Goal: Task Accomplishment & Management: Complete application form

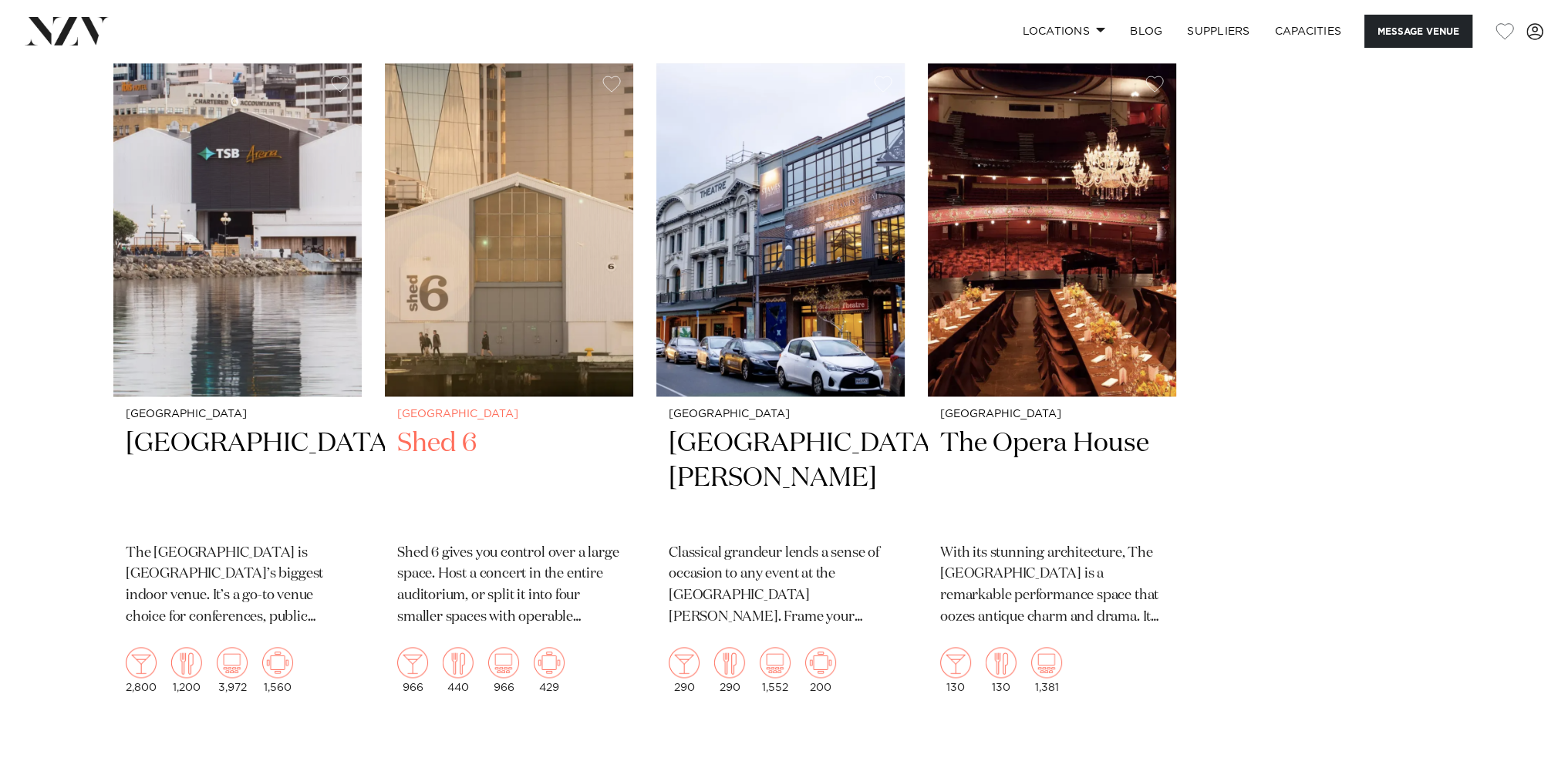
scroll to position [2691, 0]
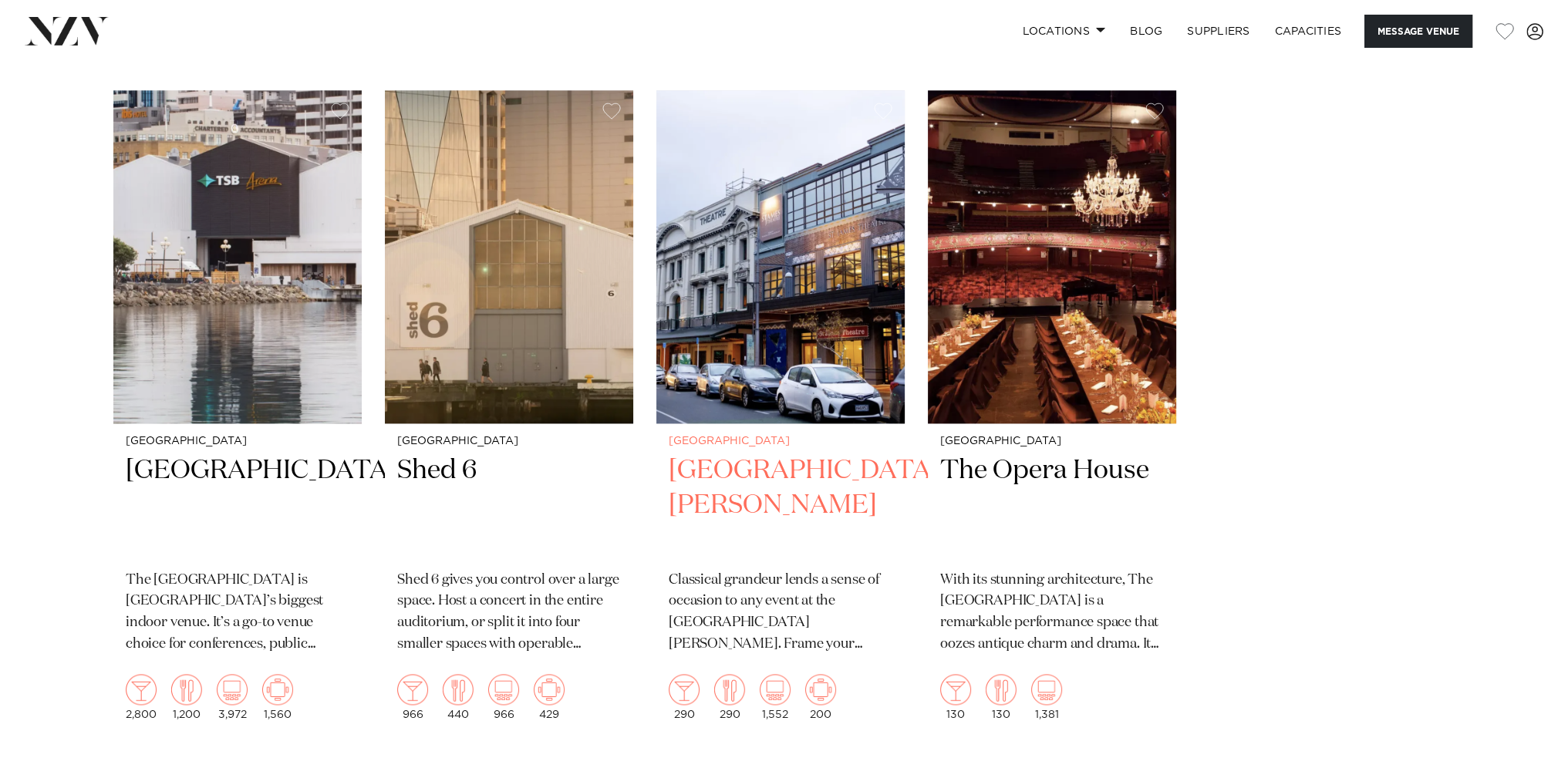
click at [828, 345] on img "3 / 4" at bounding box center [781, 256] width 248 height 333
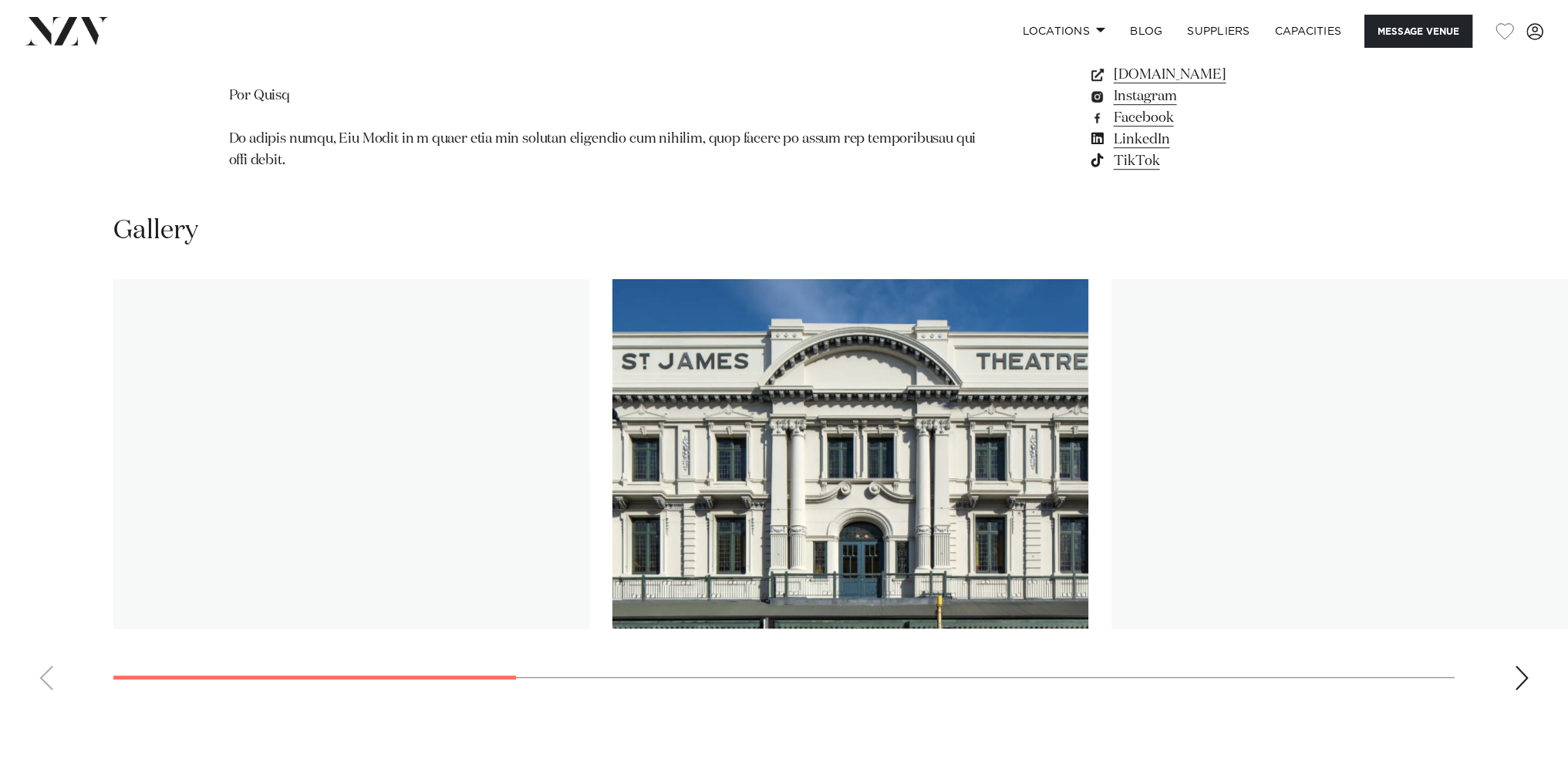
scroll to position [1542, 0]
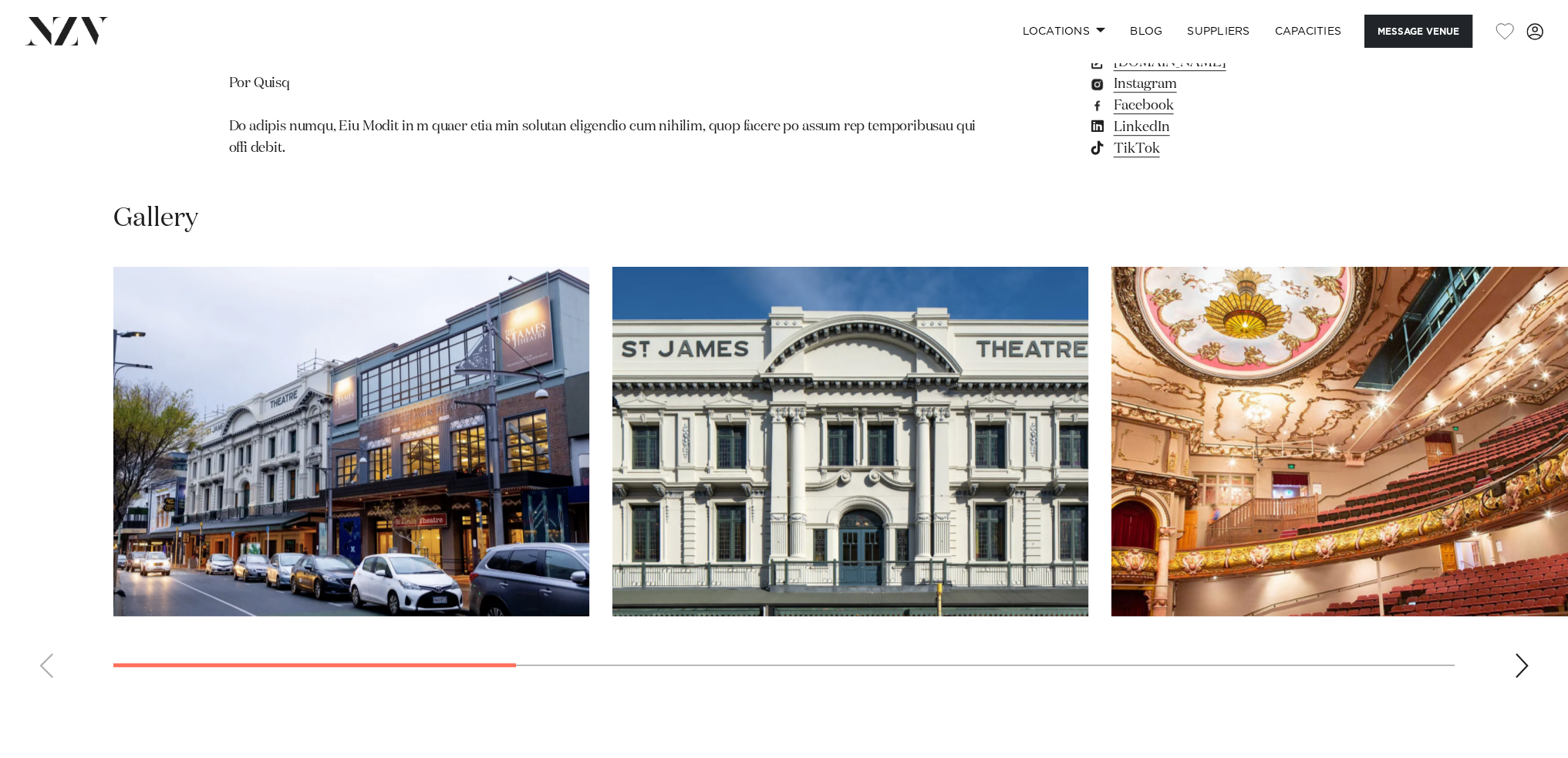
click at [1527, 653] on div "Next slide" at bounding box center [1522, 665] width 15 height 25
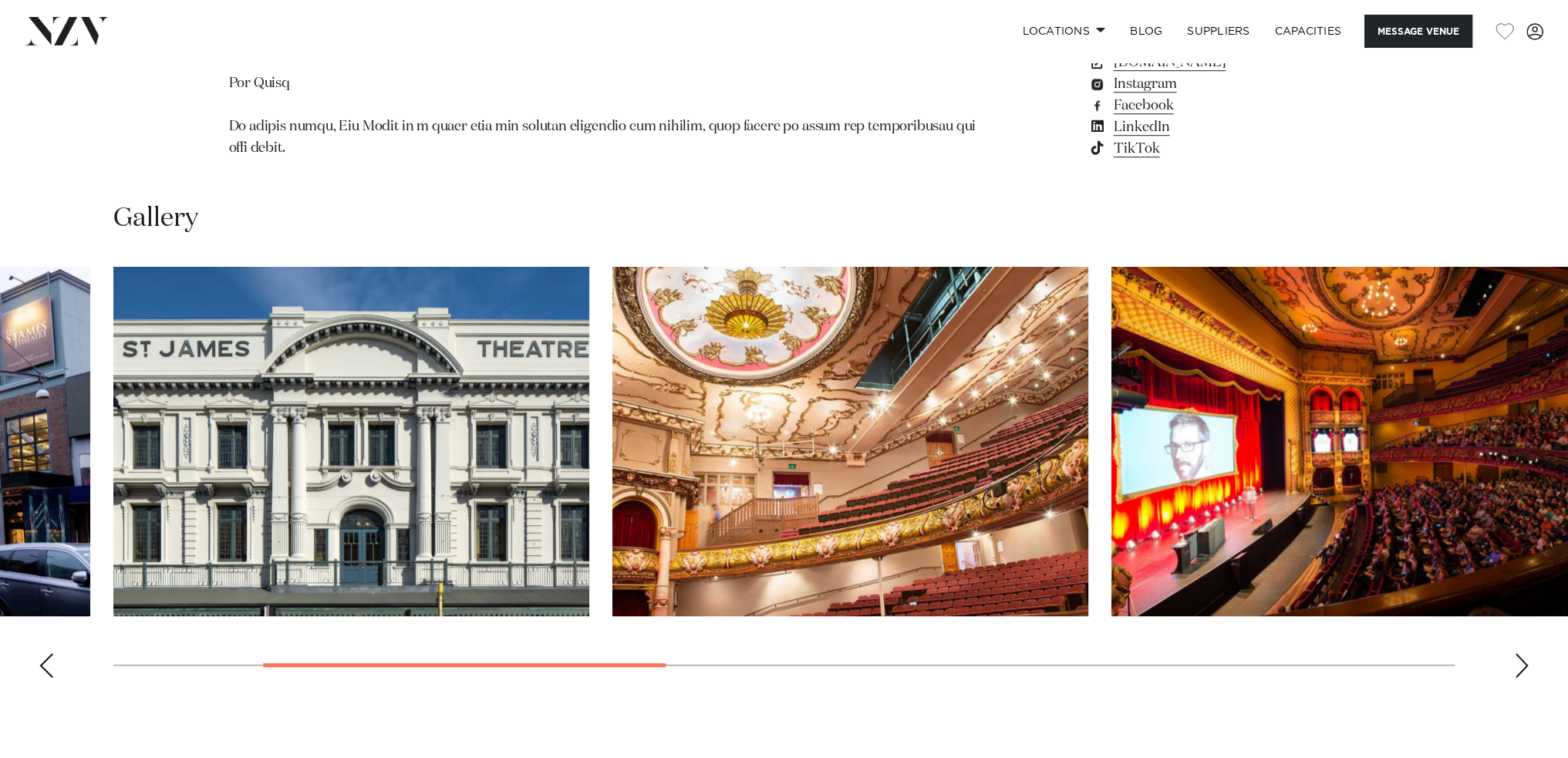
click at [1527, 653] on div "Next slide" at bounding box center [1522, 665] width 15 height 25
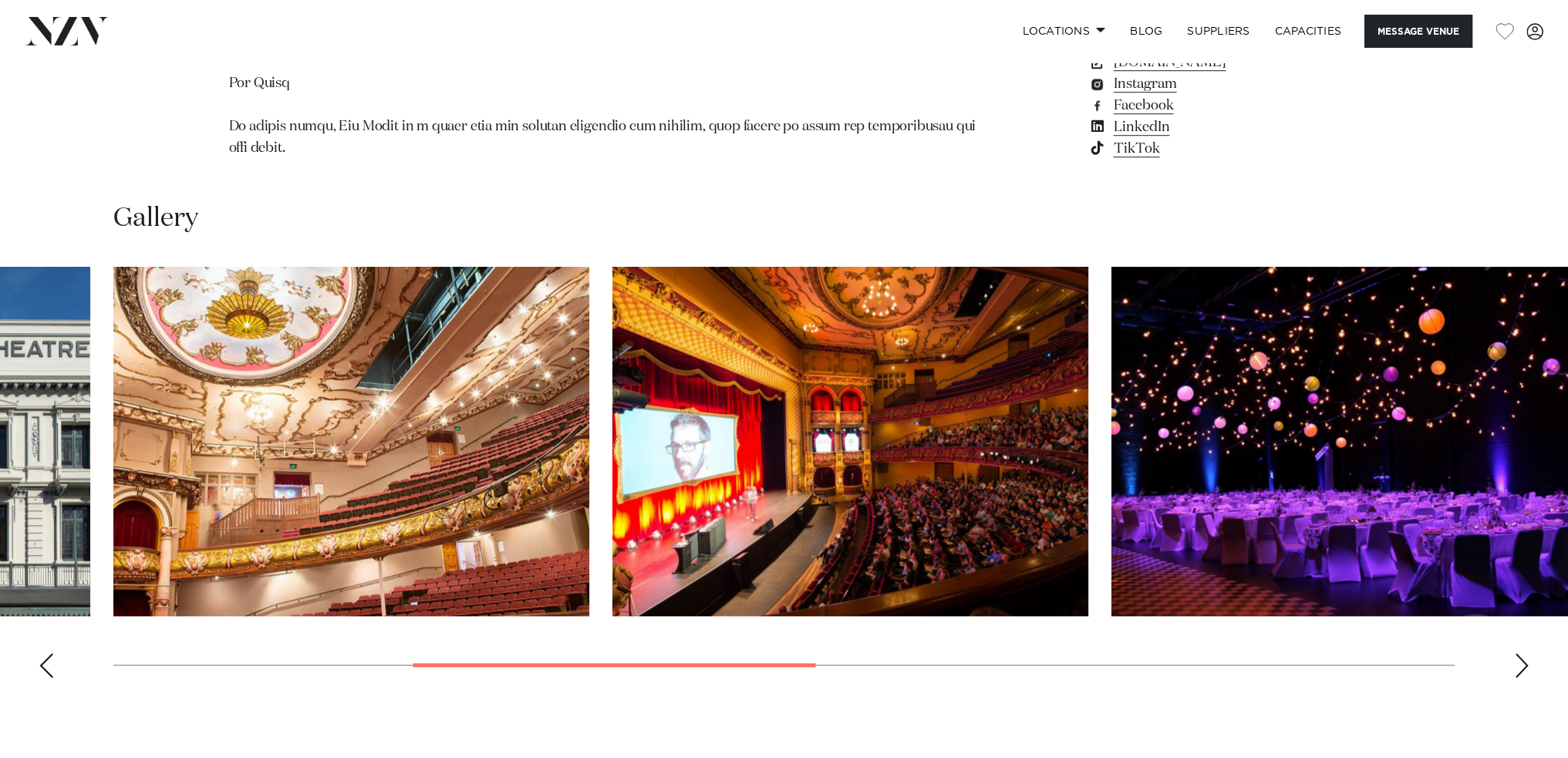
click at [1525, 653] on div "Next slide" at bounding box center [1522, 665] width 15 height 25
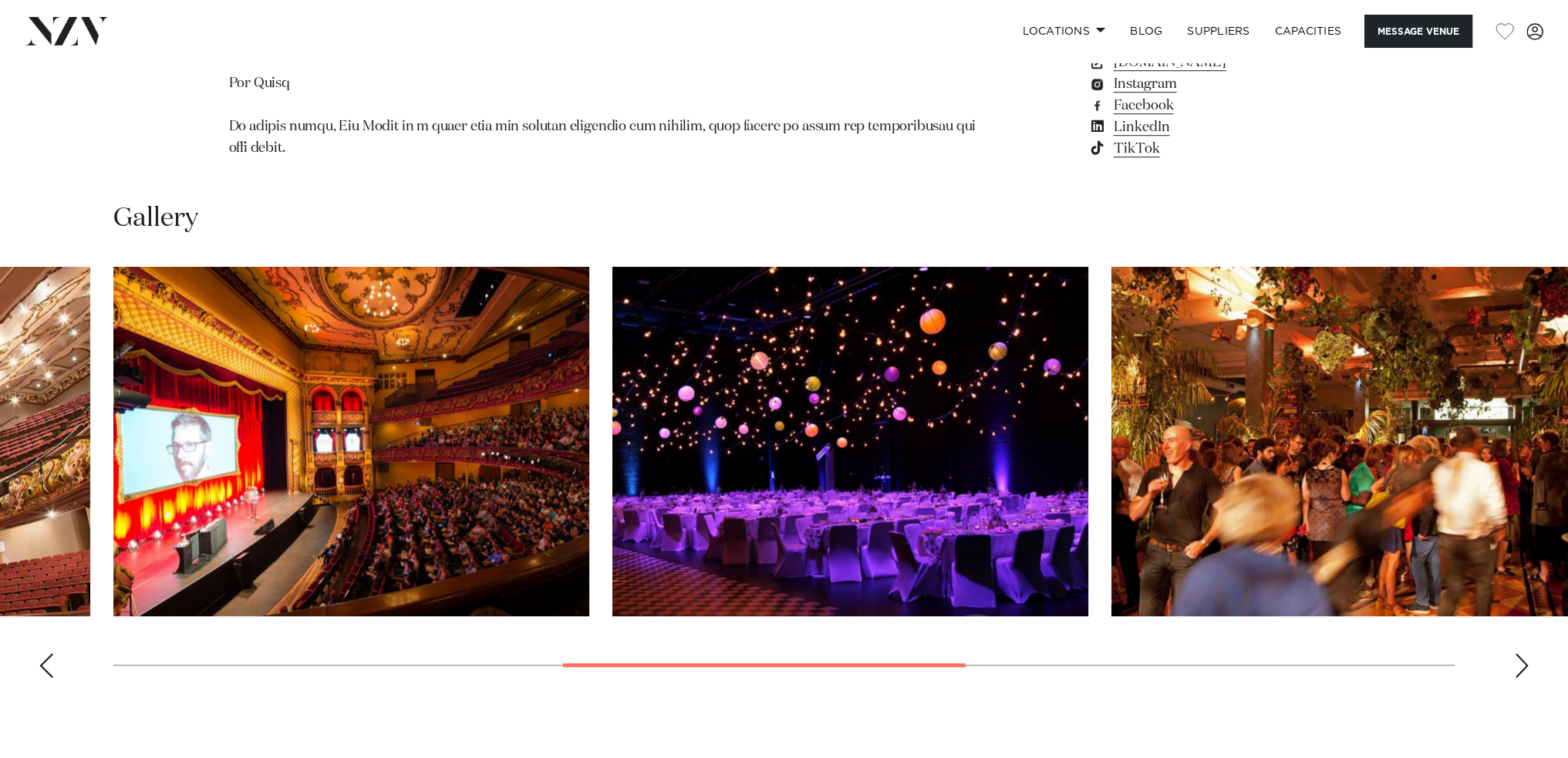
click at [1525, 653] on div "Next slide" at bounding box center [1522, 665] width 15 height 25
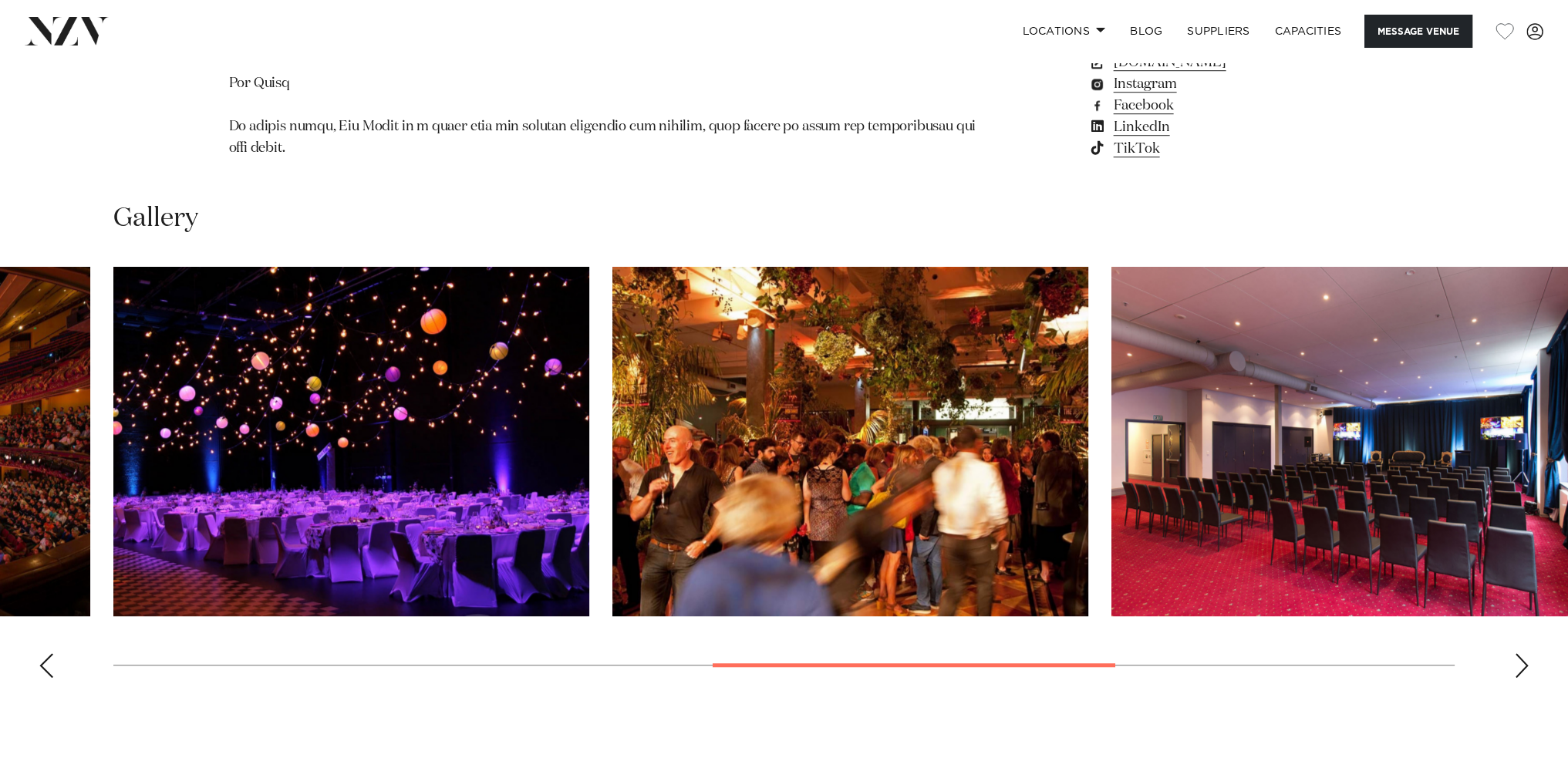
click at [324, 414] on img "5 / 9" at bounding box center [351, 441] width 476 height 349
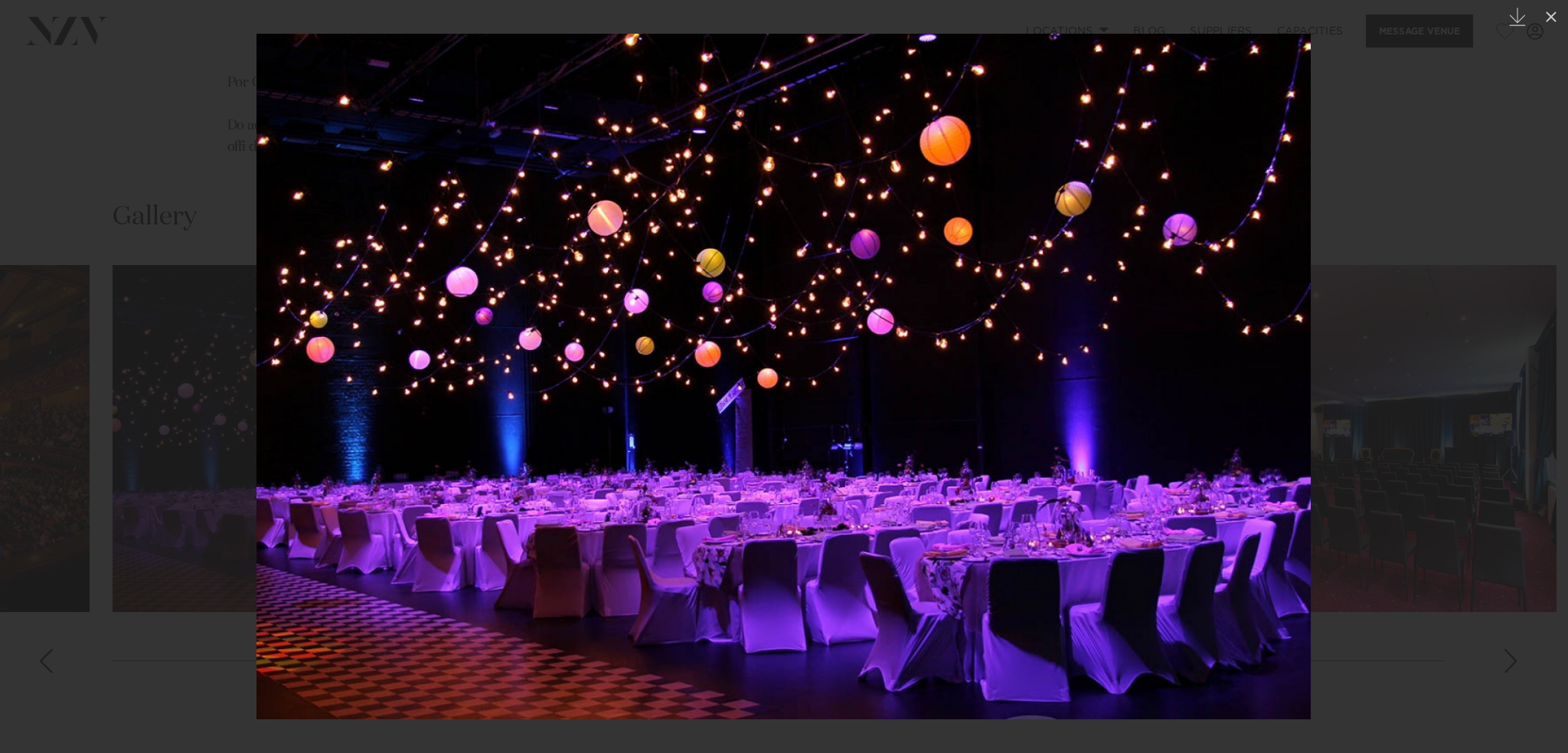
click at [1537, 444] on div at bounding box center [784, 376] width 1568 height 753
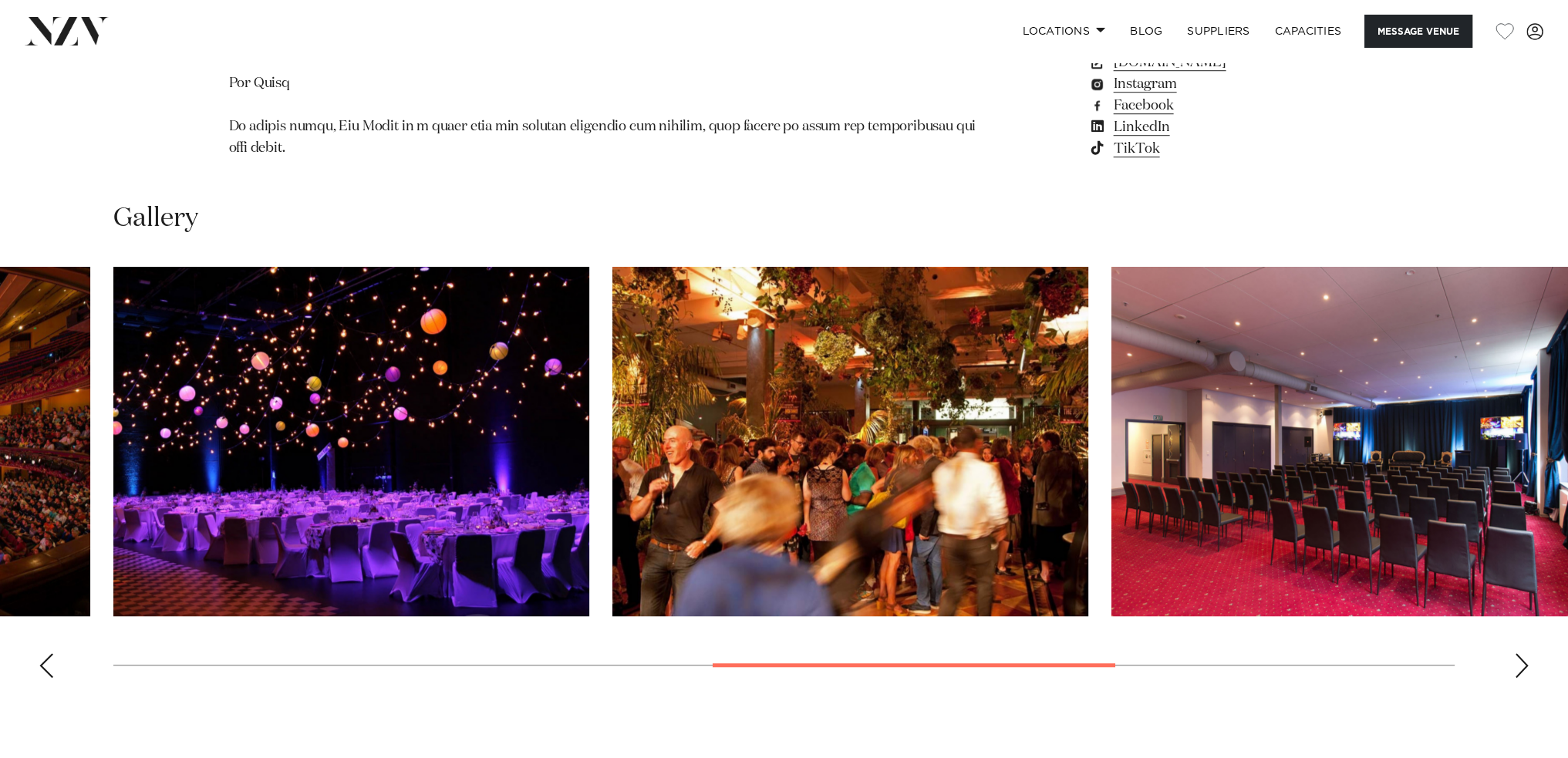
click at [1527, 653] on div "Next slide" at bounding box center [1522, 665] width 15 height 25
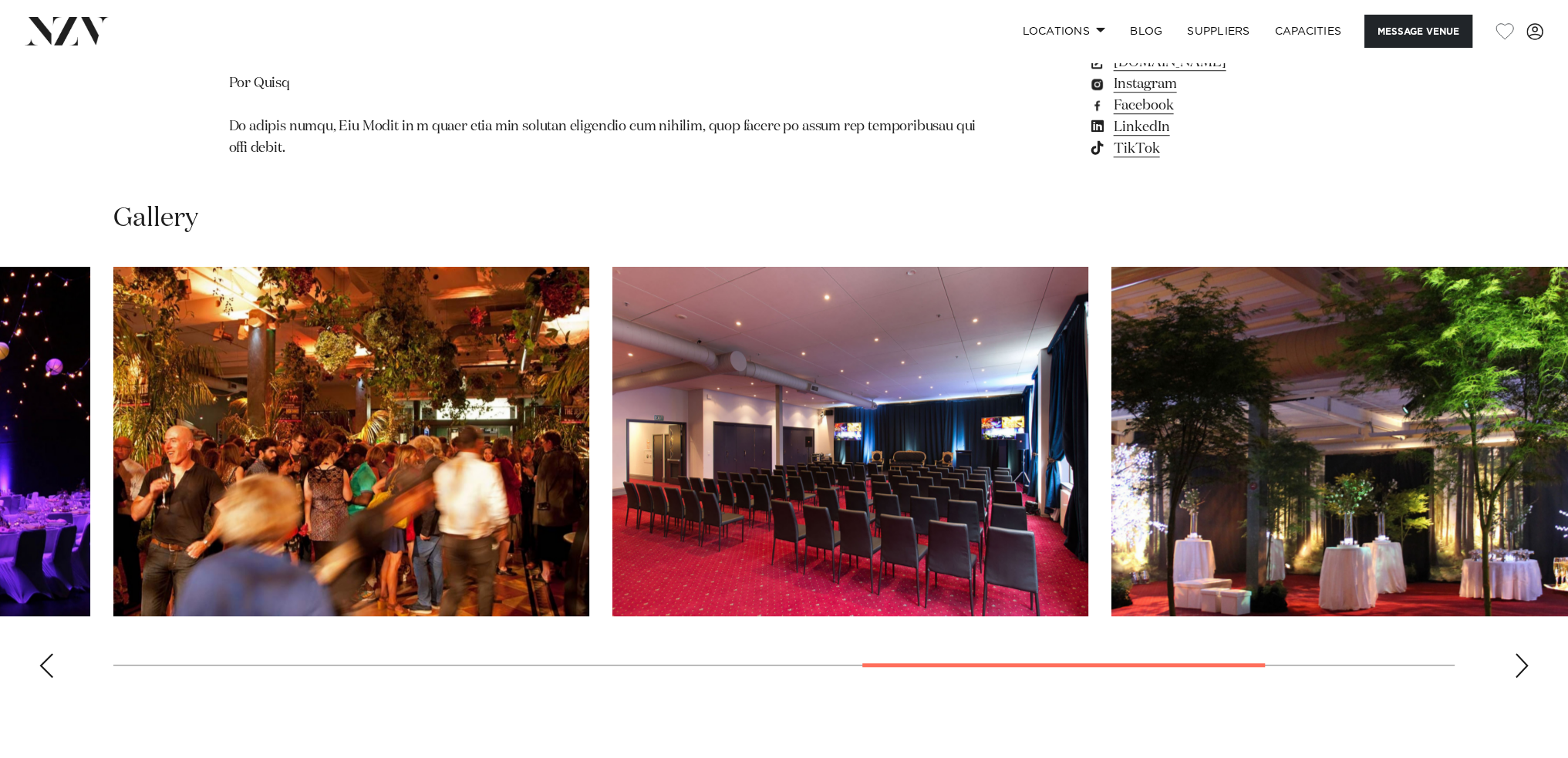
click at [1527, 653] on div "Next slide" at bounding box center [1522, 665] width 15 height 25
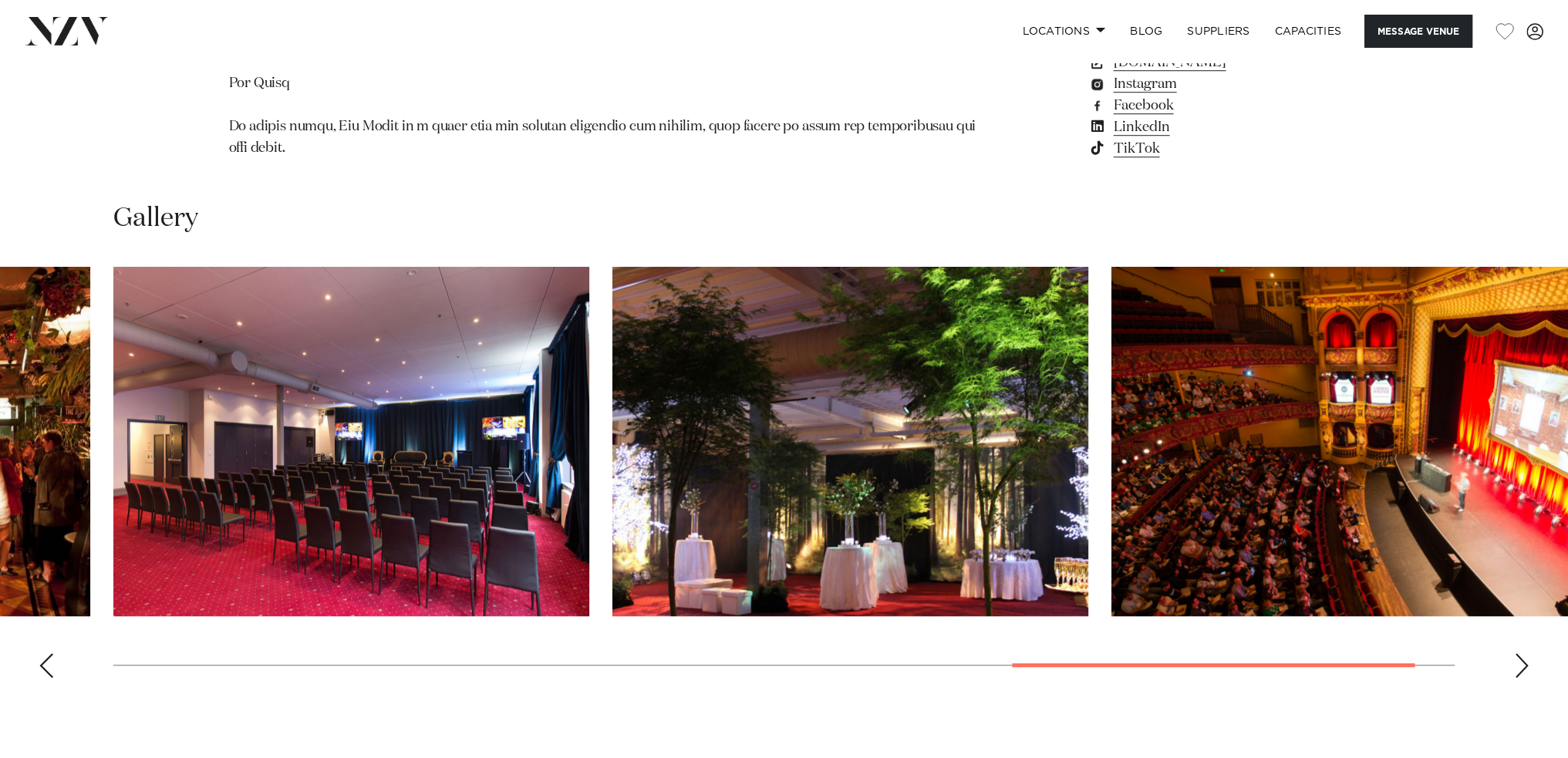
click at [1527, 653] on div "Next slide" at bounding box center [1522, 665] width 15 height 25
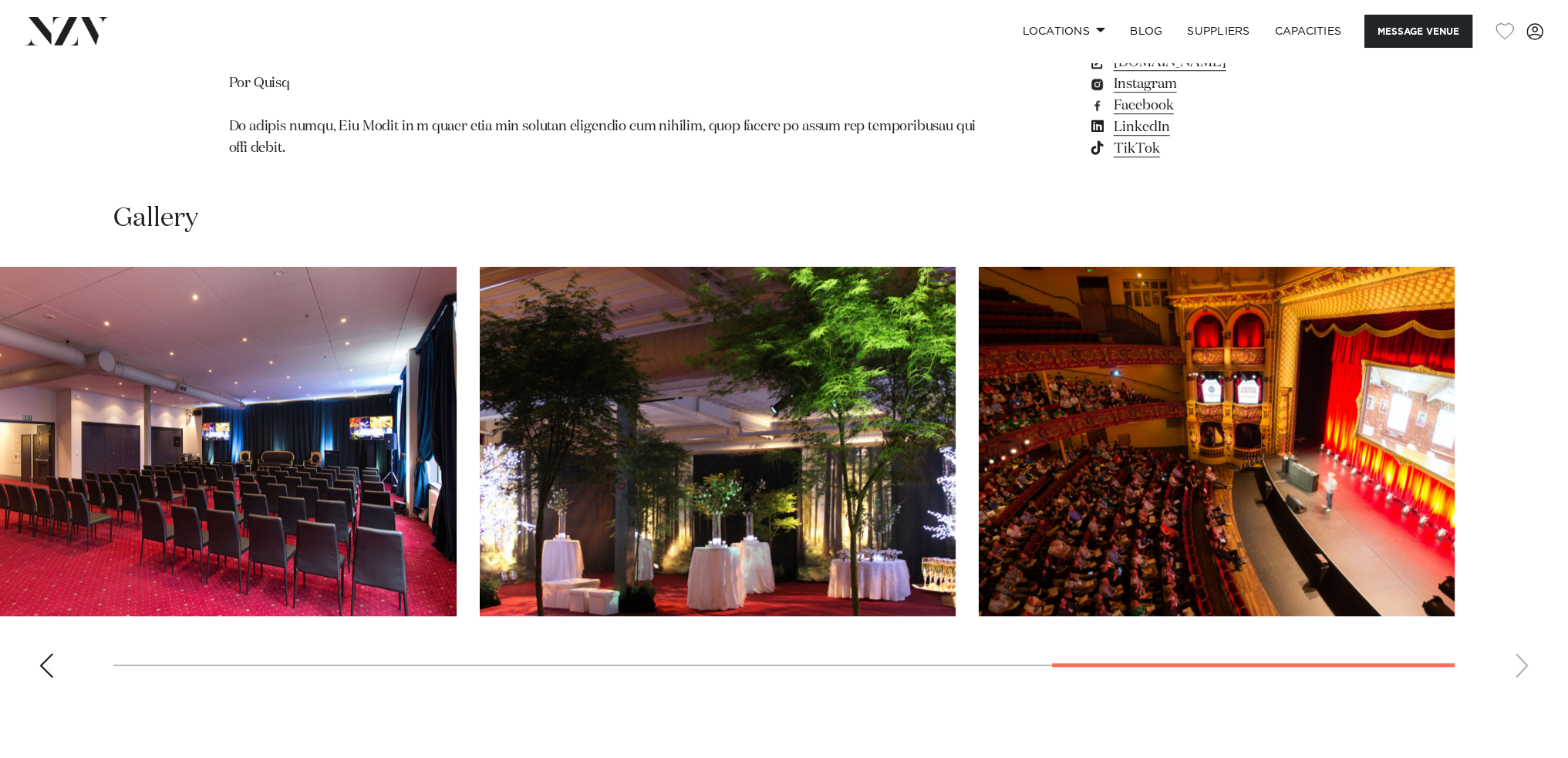
click at [1527, 575] on swiper-container at bounding box center [784, 478] width 1568 height 423
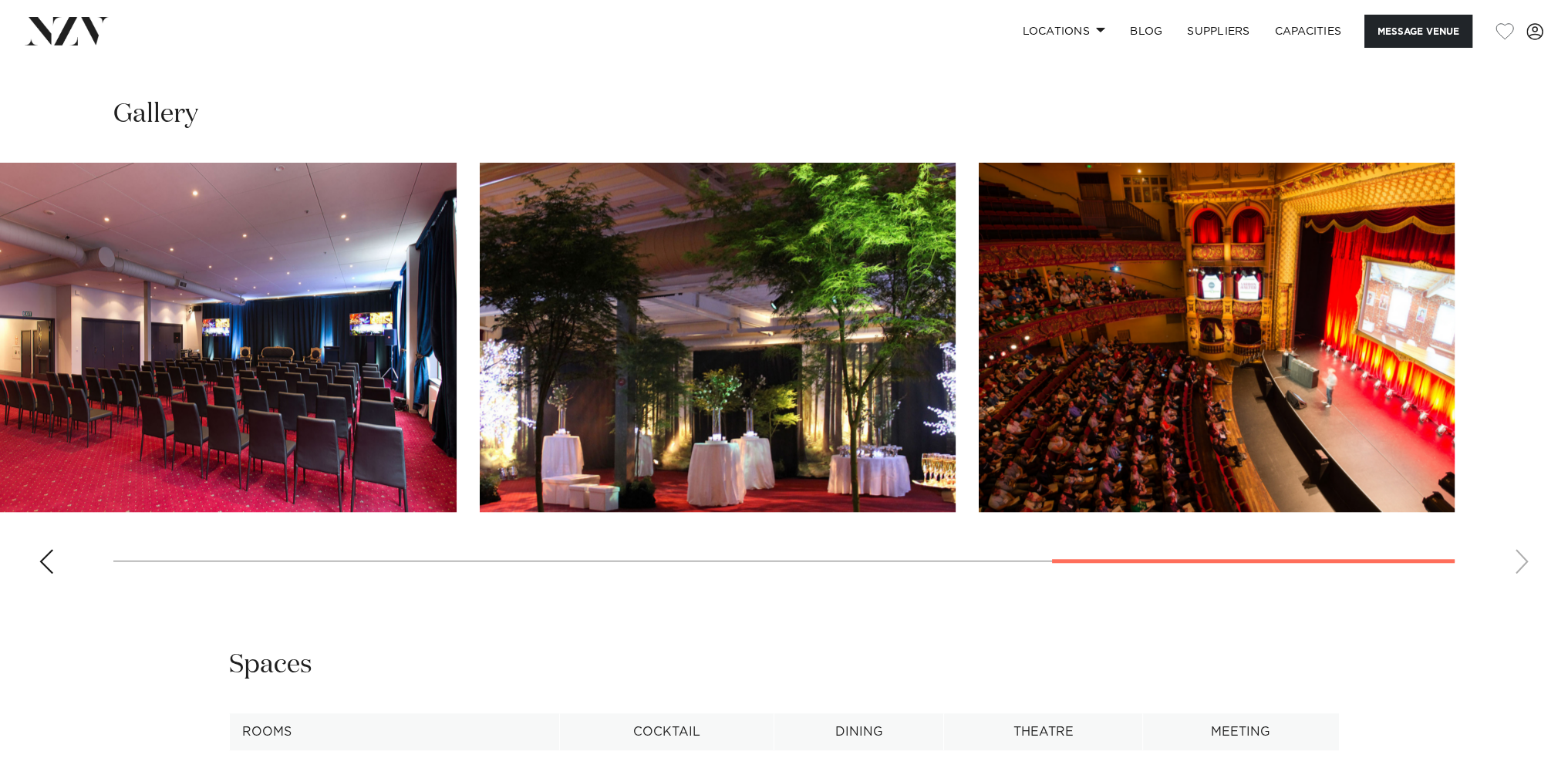
scroll to position [1773, 0]
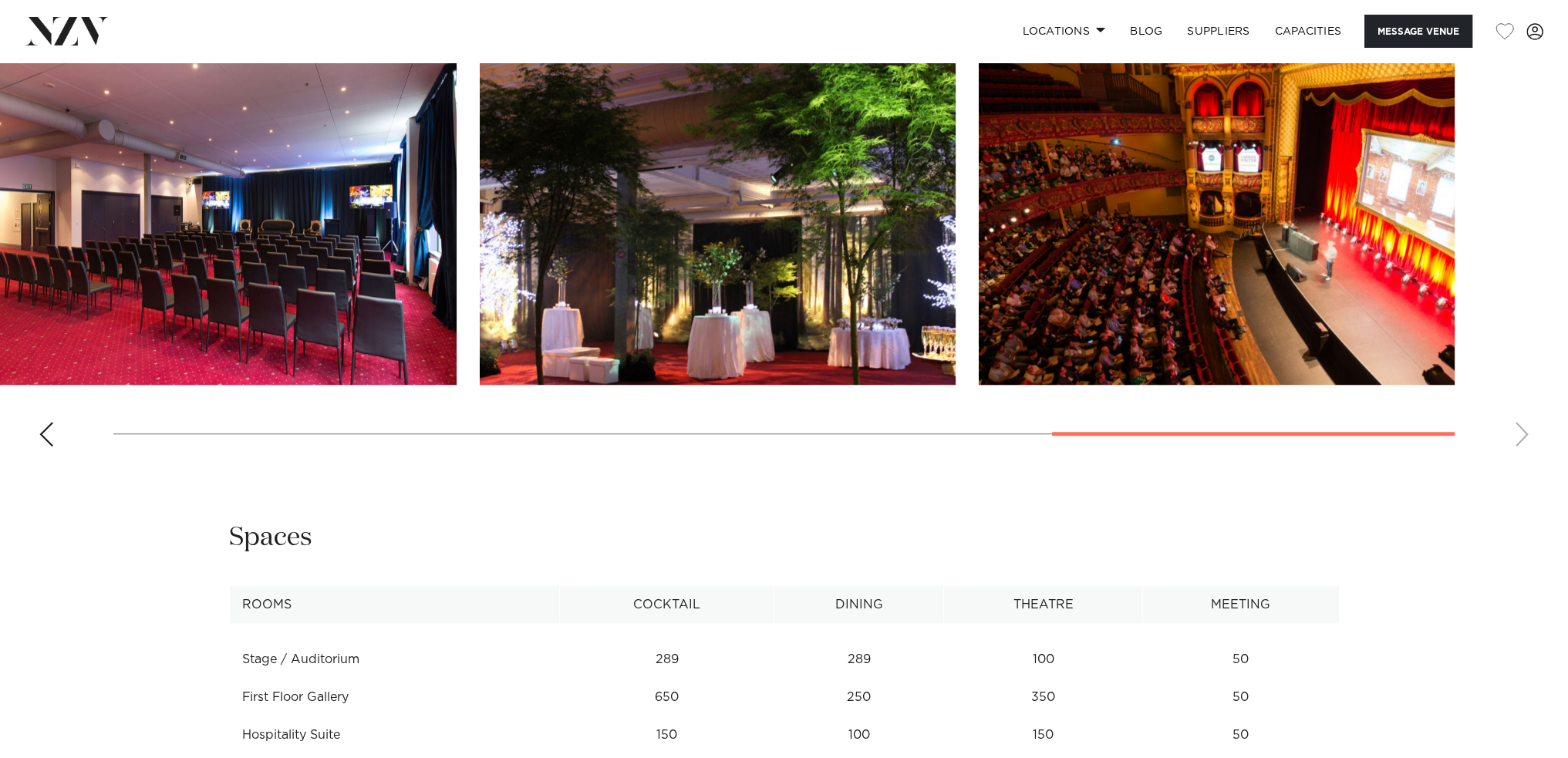
click at [51, 422] on div "Previous slide" at bounding box center [46, 434] width 15 height 25
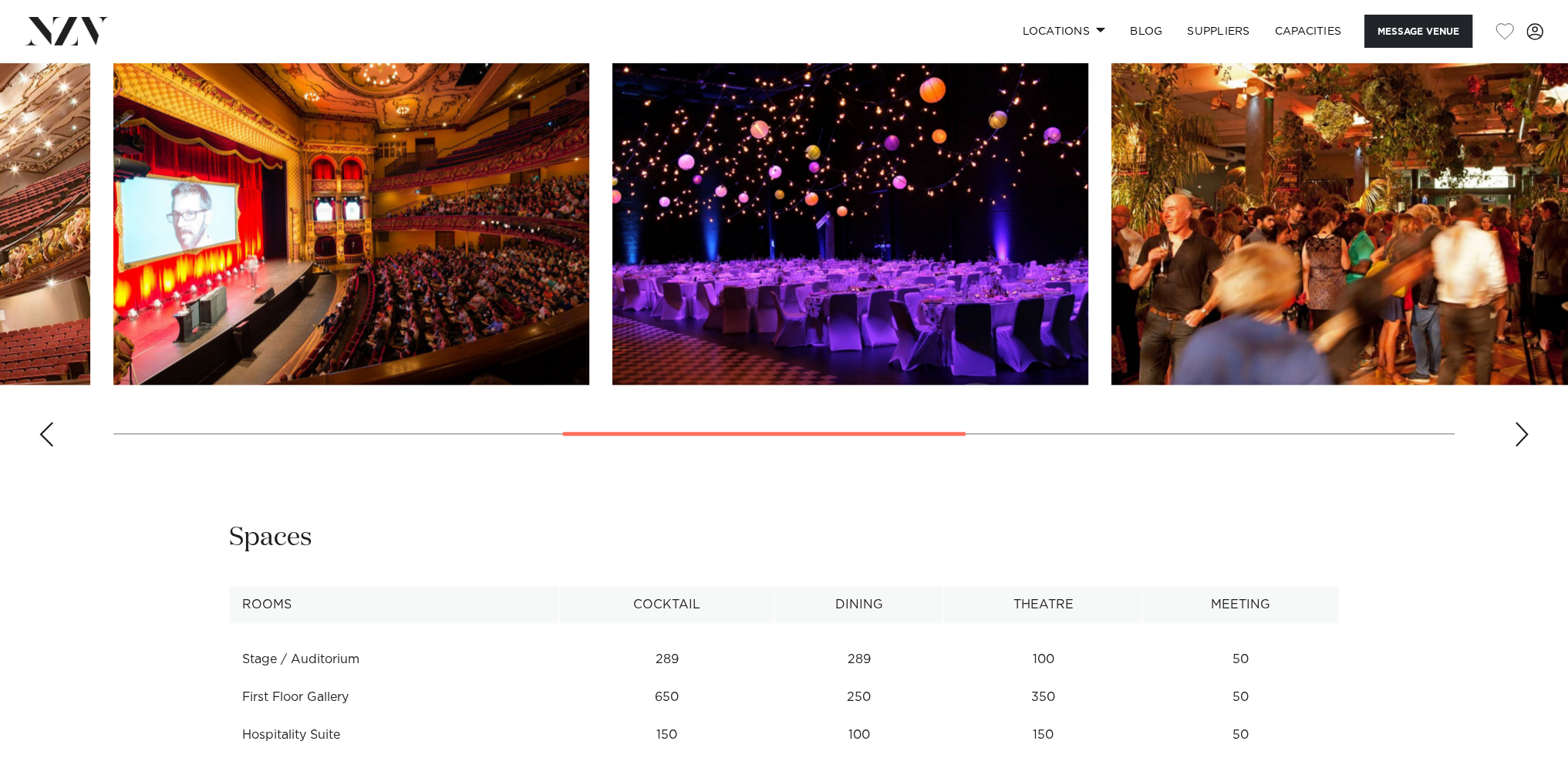
click at [792, 141] on img "5 / 9" at bounding box center [850, 210] width 476 height 349
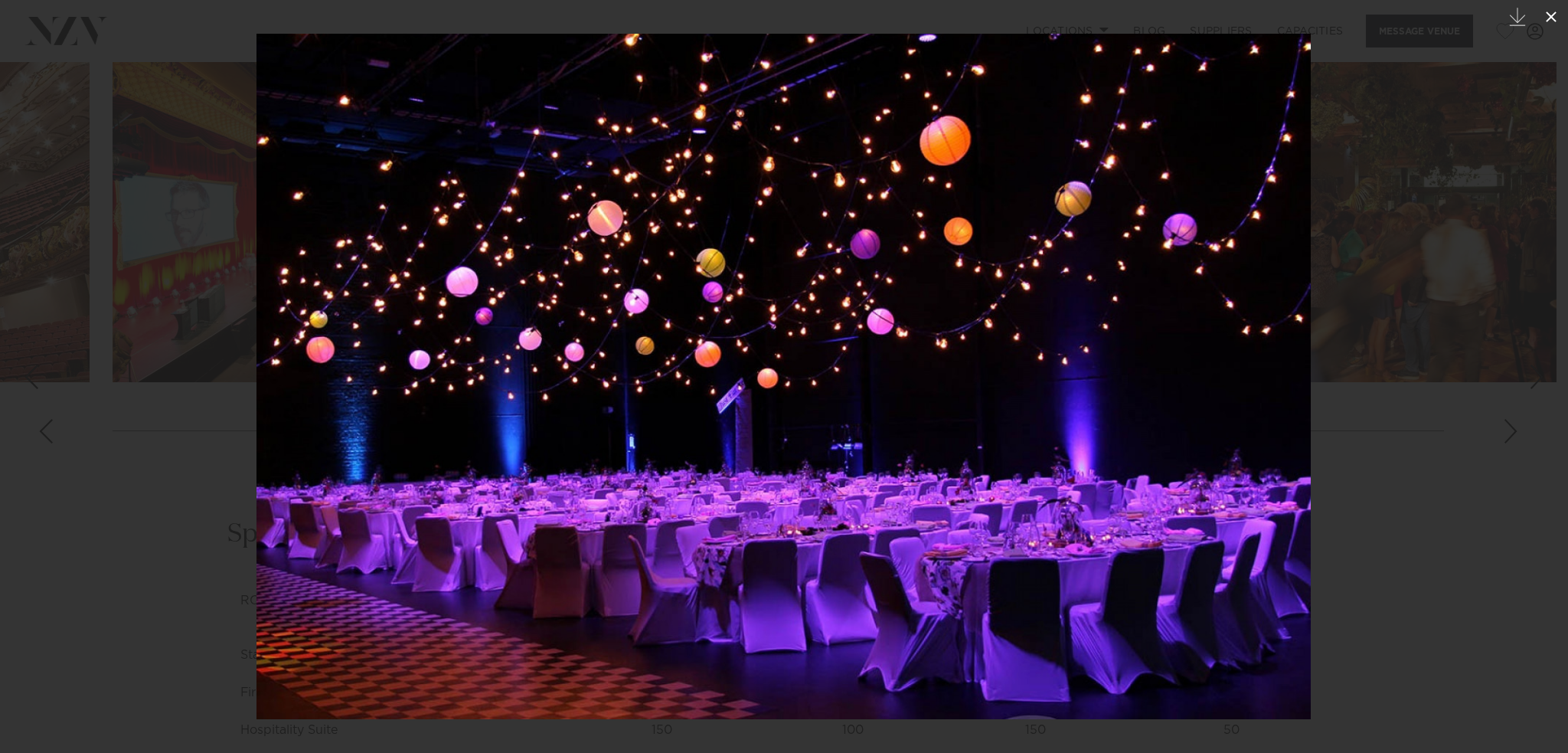
click at [1552, 27] on button at bounding box center [1552, 17] width 34 height 34
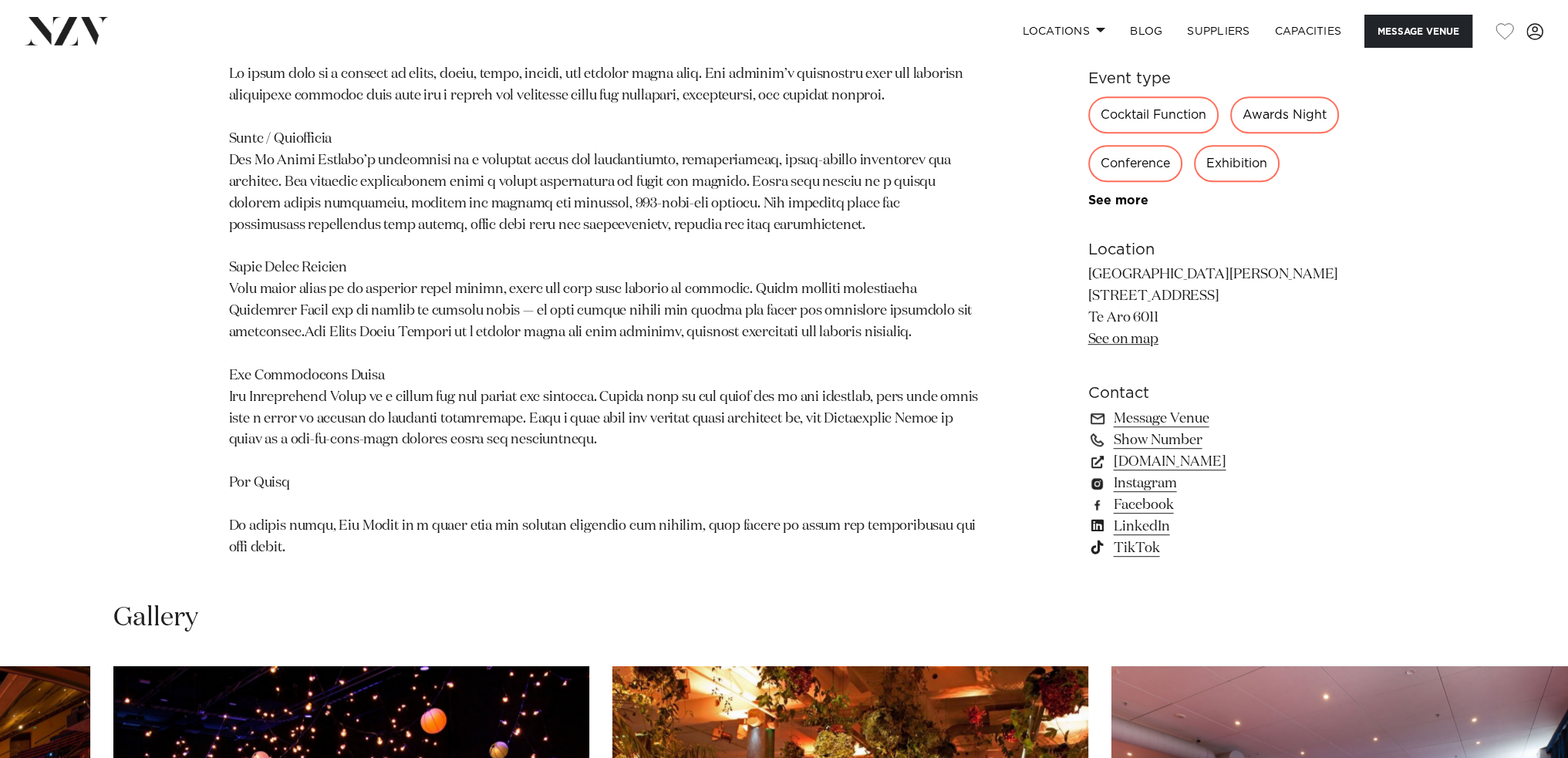
scroll to position [1156, 0]
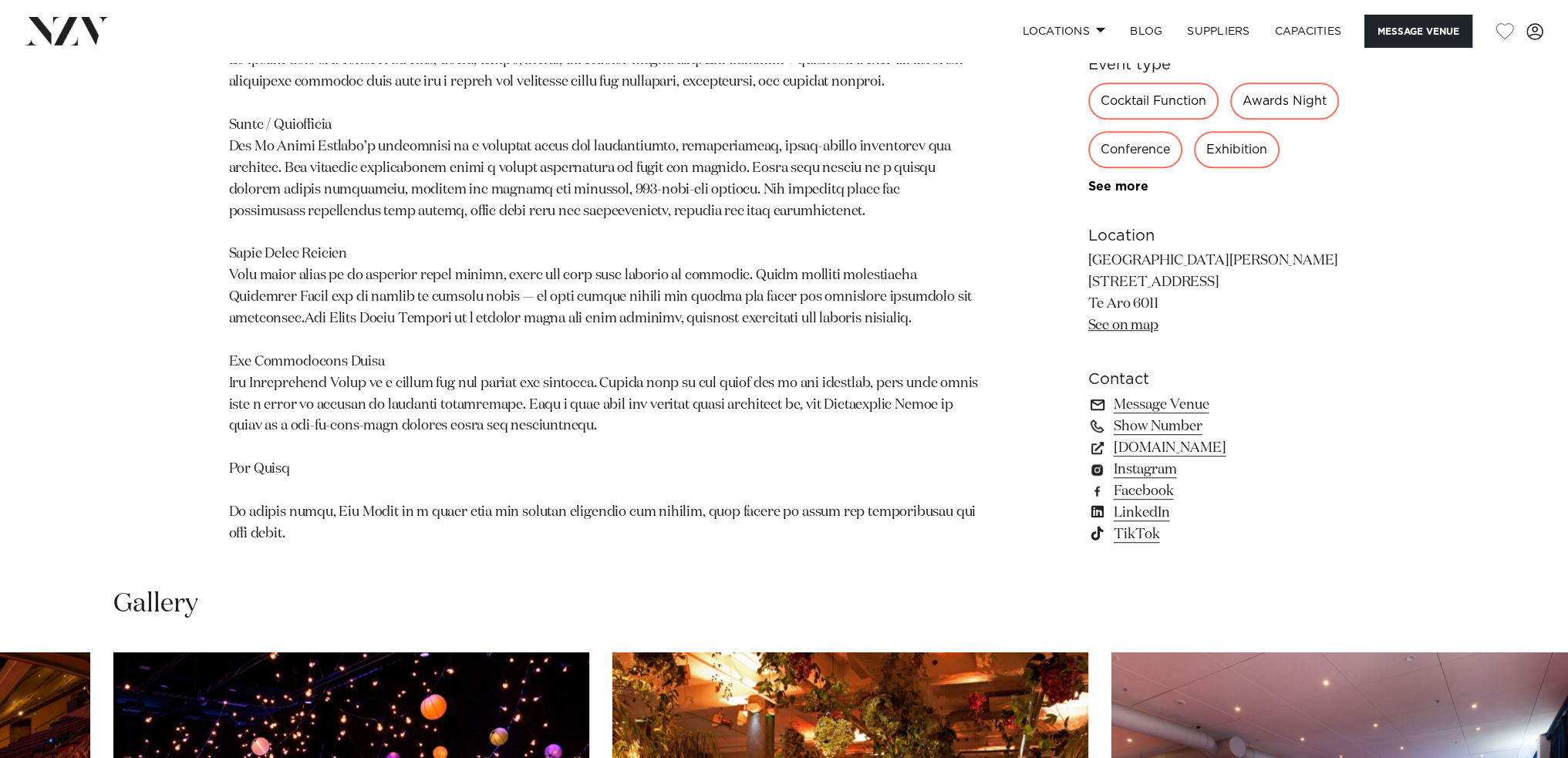
click at [1157, 394] on link "Message Venue" at bounding box center [1214, 404] width 252 height 21
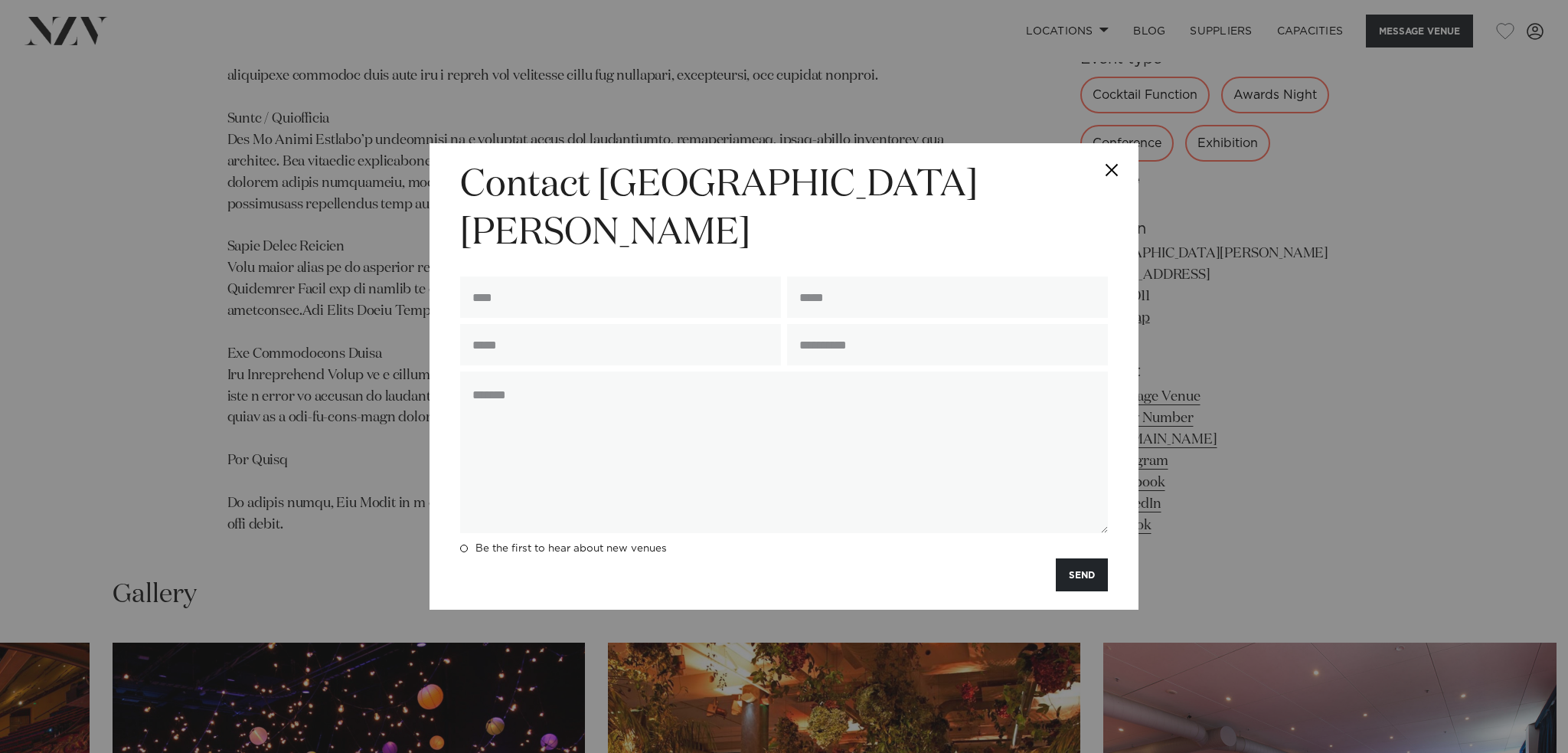
click at [1118, 193] on button "Close" at bounding box center [1112, 169] width 54 height 54
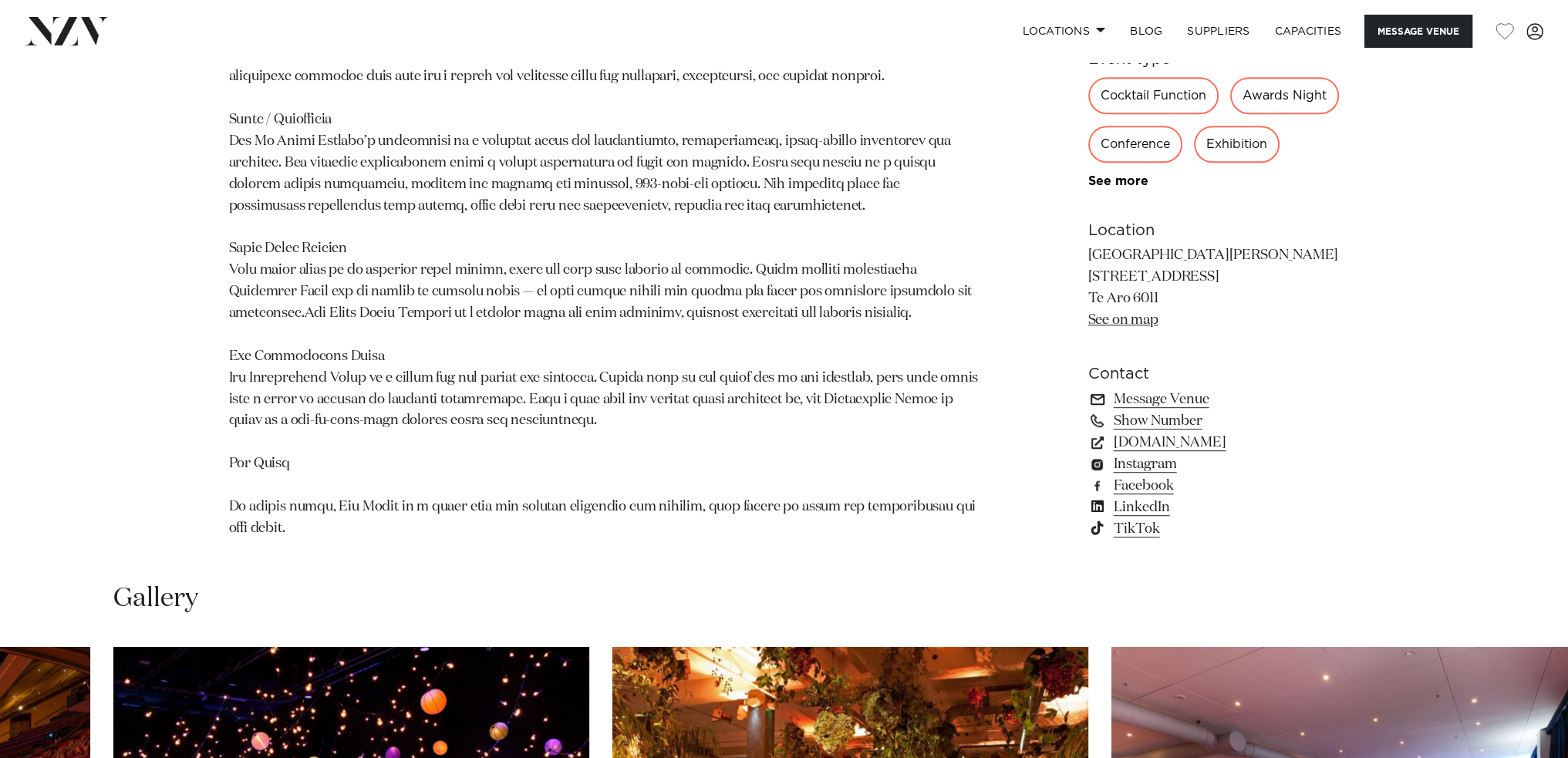
click at [1166, 388] on link "Message Venue" at bounding box center [1214, 399] width 252 height 21
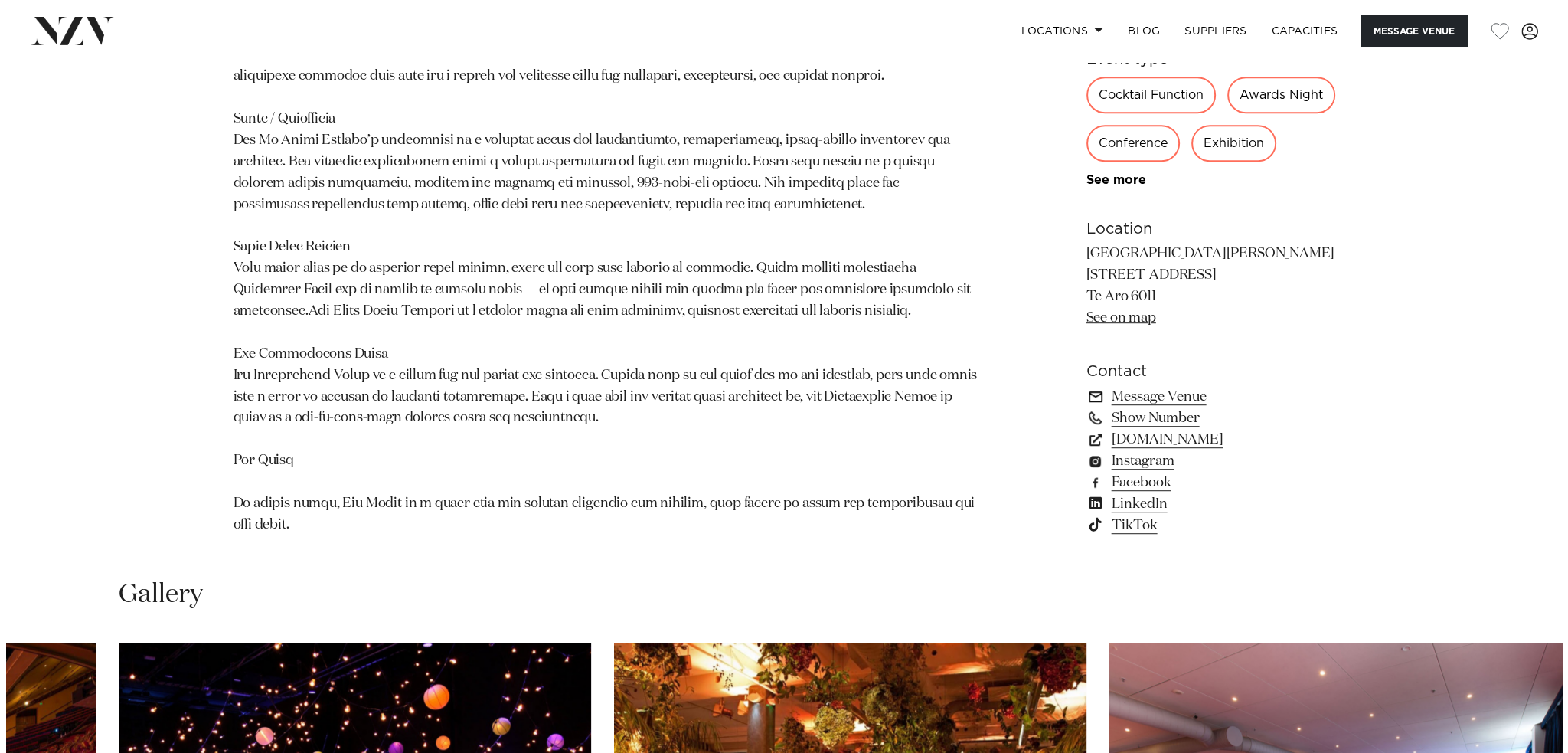
scroll to position [1159, 0]
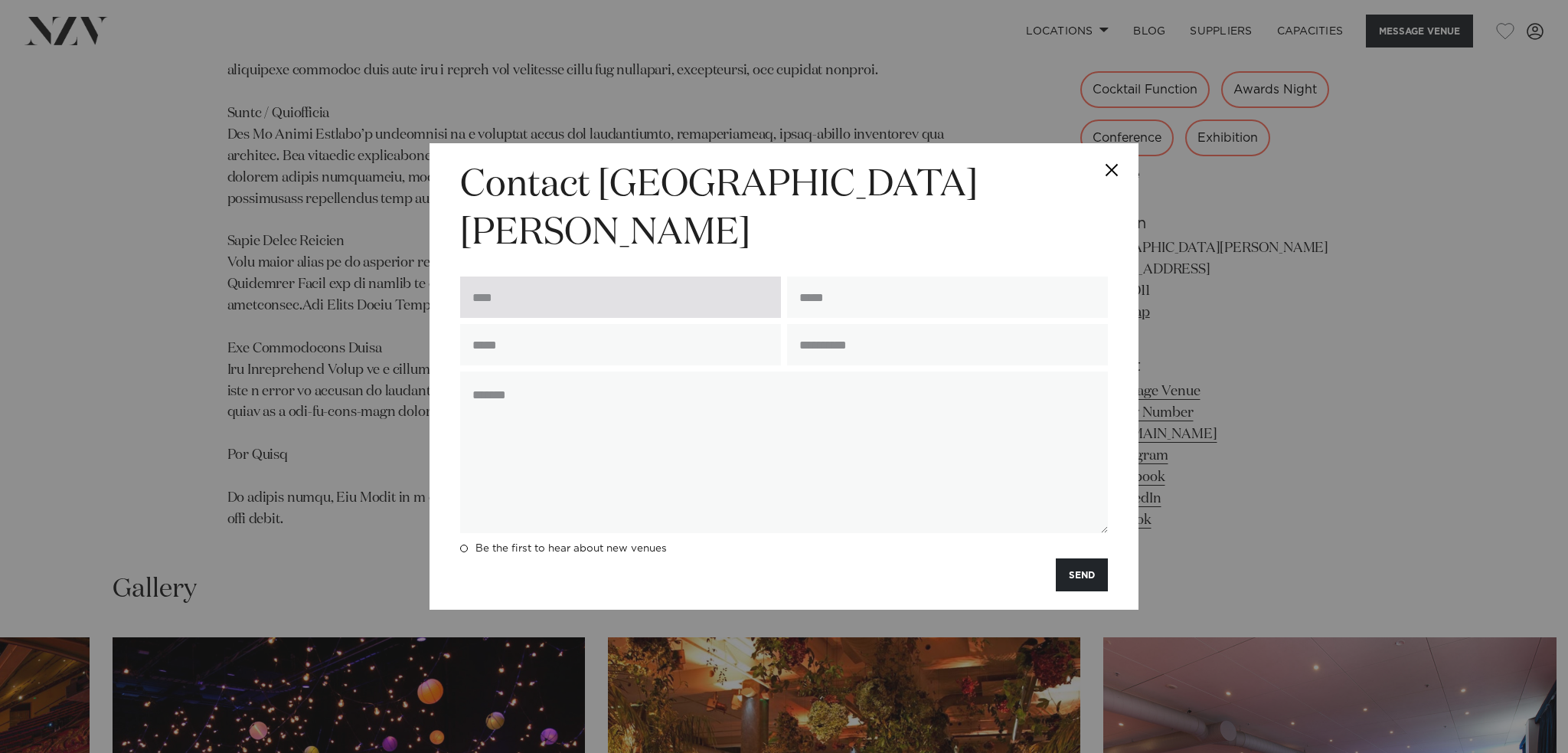
click at [692, 282] on input "text" at bounding box center [620, 297] width 321 height 42
click at [731, 283] on input "text" at bounding box center [620, 297] width 321 height 42
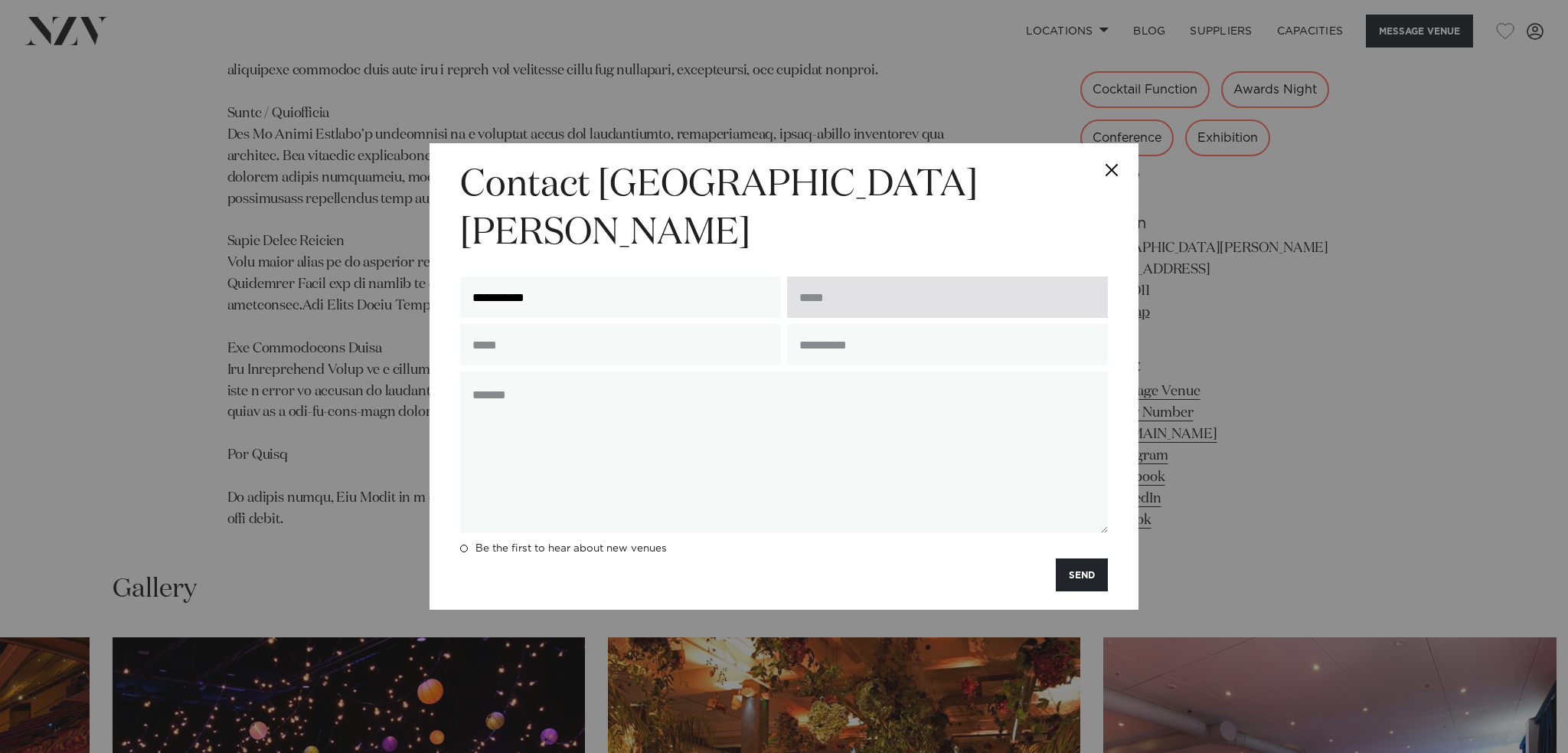
type input "**********"
click at [824, 278] on input "email" at bounding box center [948, 297] width 321 height 42
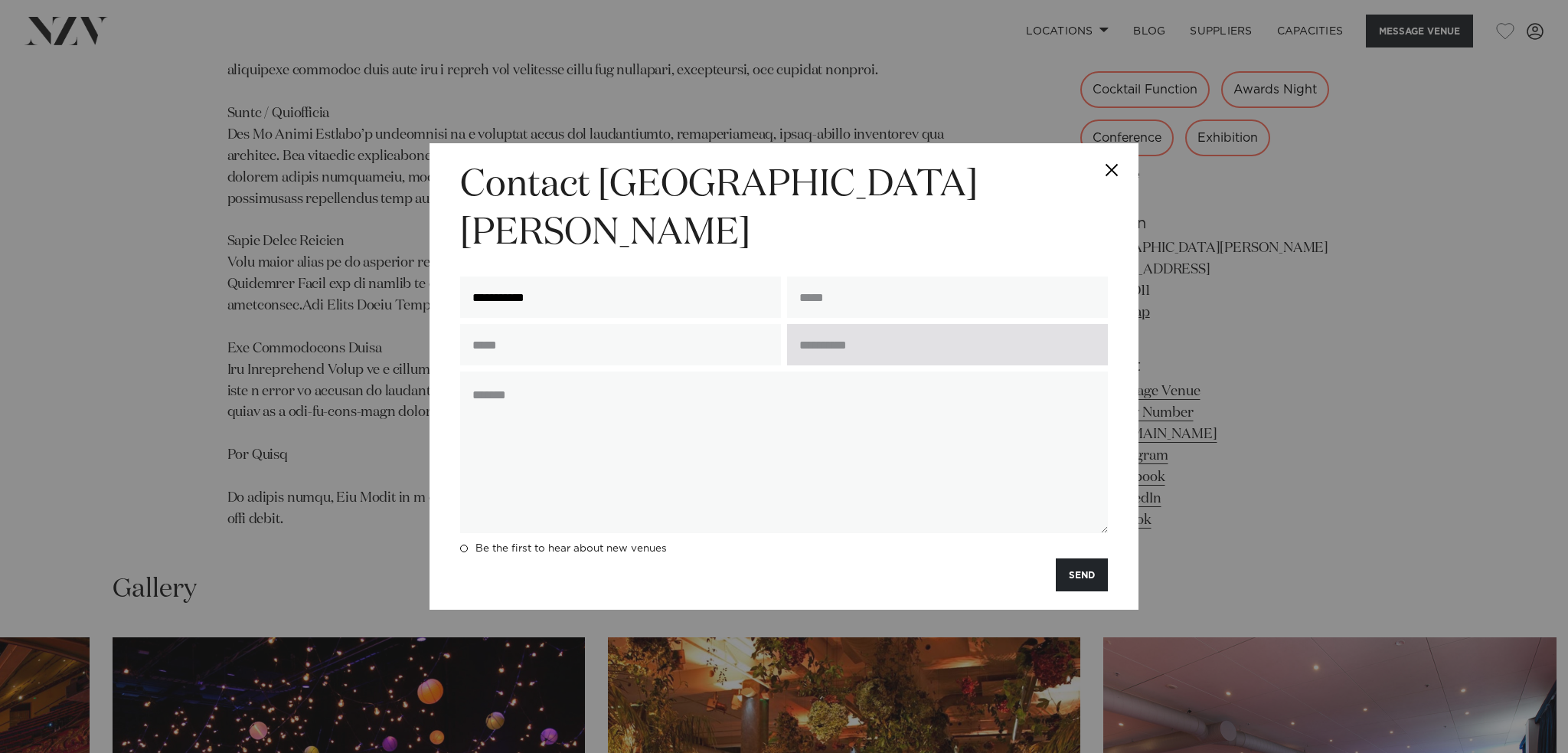
type input "**********"
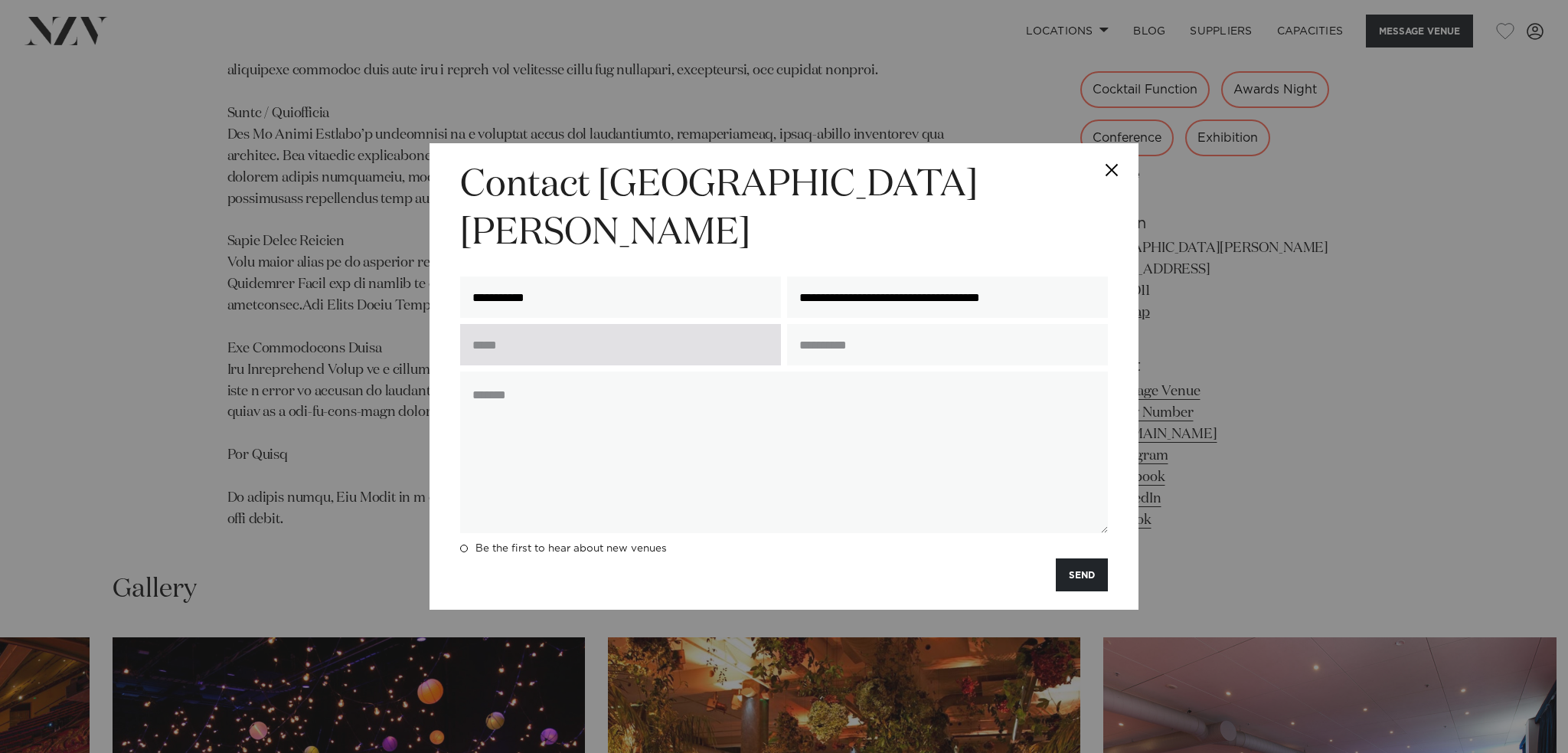
click at [665, 324] on input "text" at bounding box center [620, 344] width 321 height 42
type input "**********"
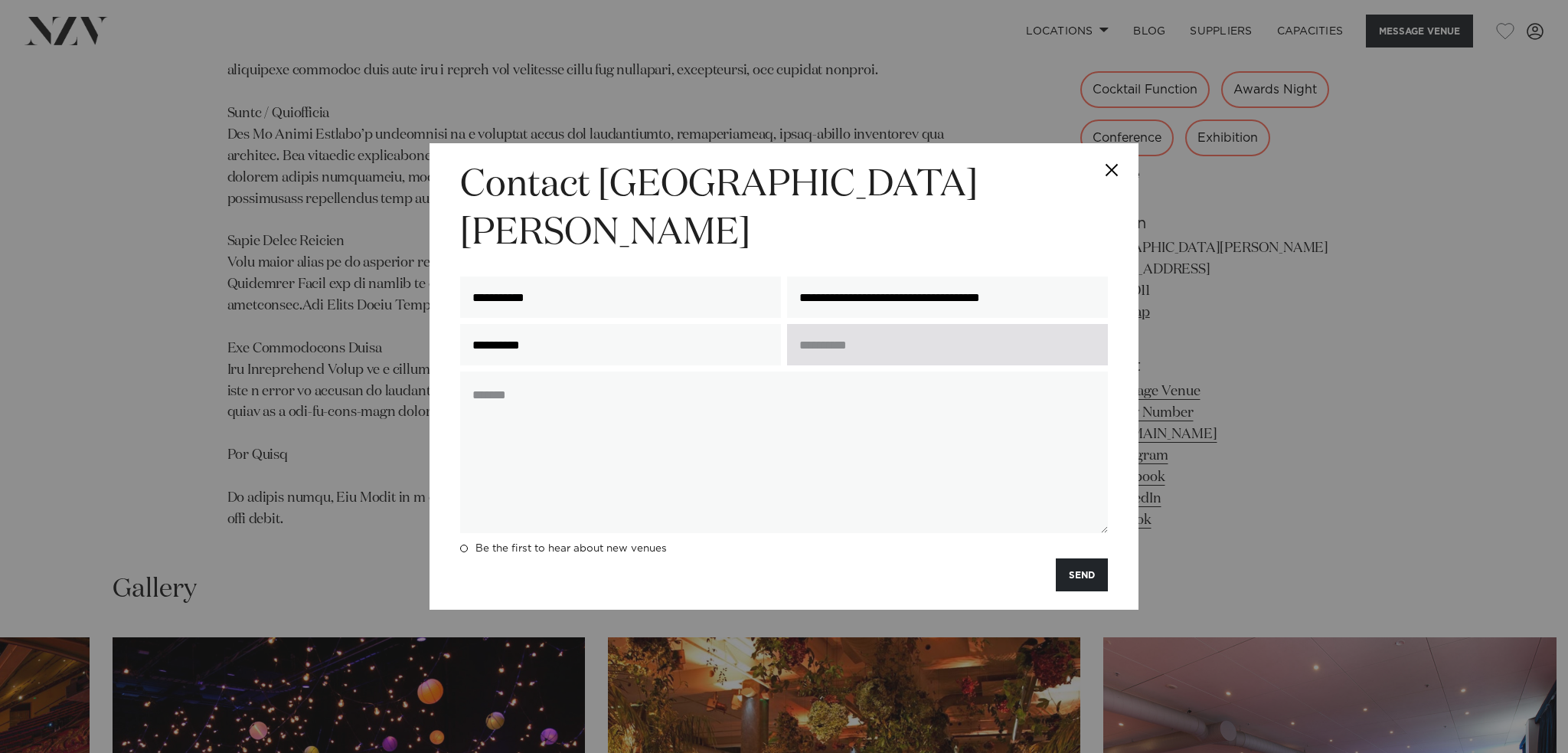
click at [894, 324] on input "text" at bounding box center [948, 344] width 321 height 42
click at [978, 324] on input "text" at bounding box center [948, 344] width 321 height 42
type input "**********"
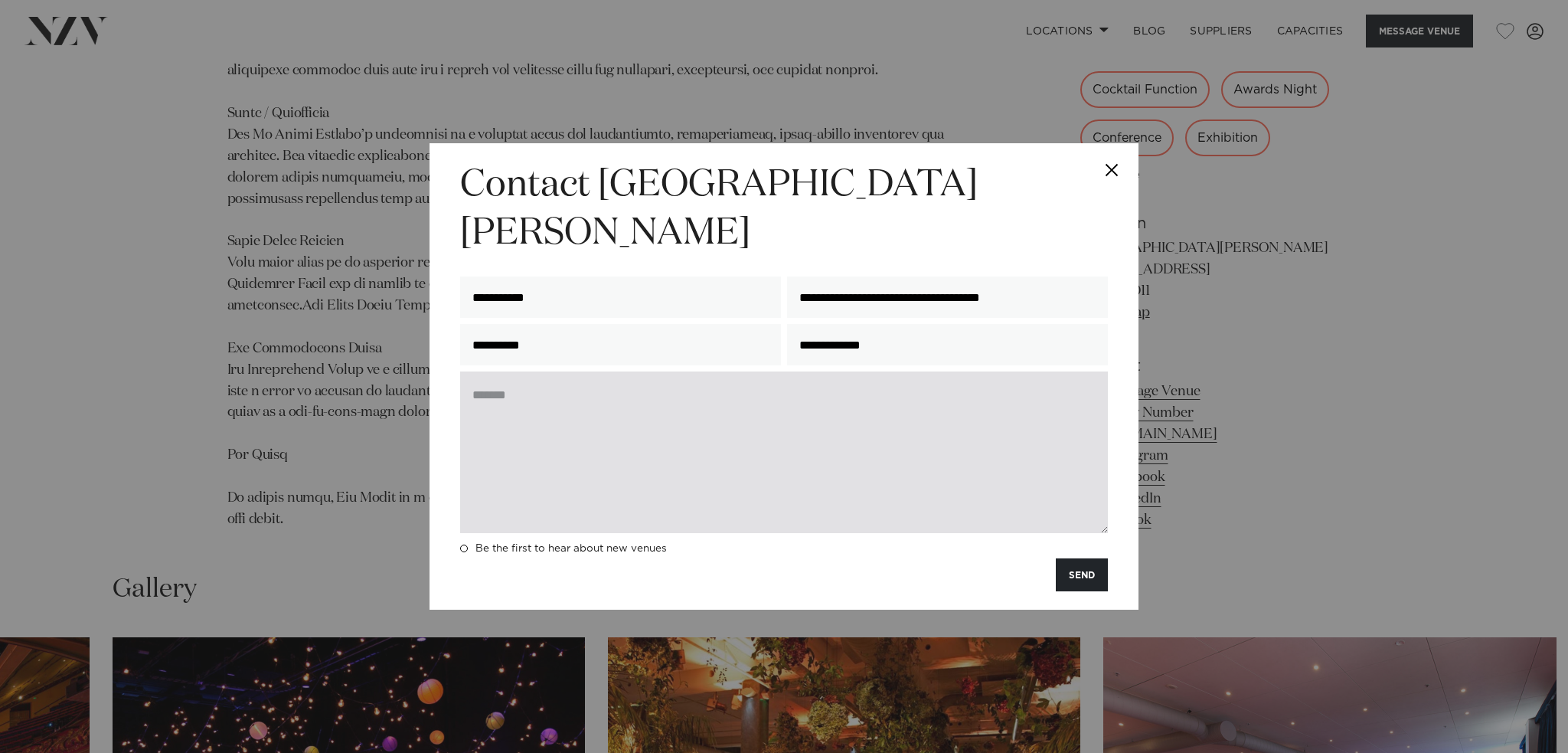
click at [818, 407] on textarea at bounding box center [784, 452] width 648 height 161
click at [582, 378] on textarea at bounding box center [784, 452] width 648 height 161
paste textarea "**********"
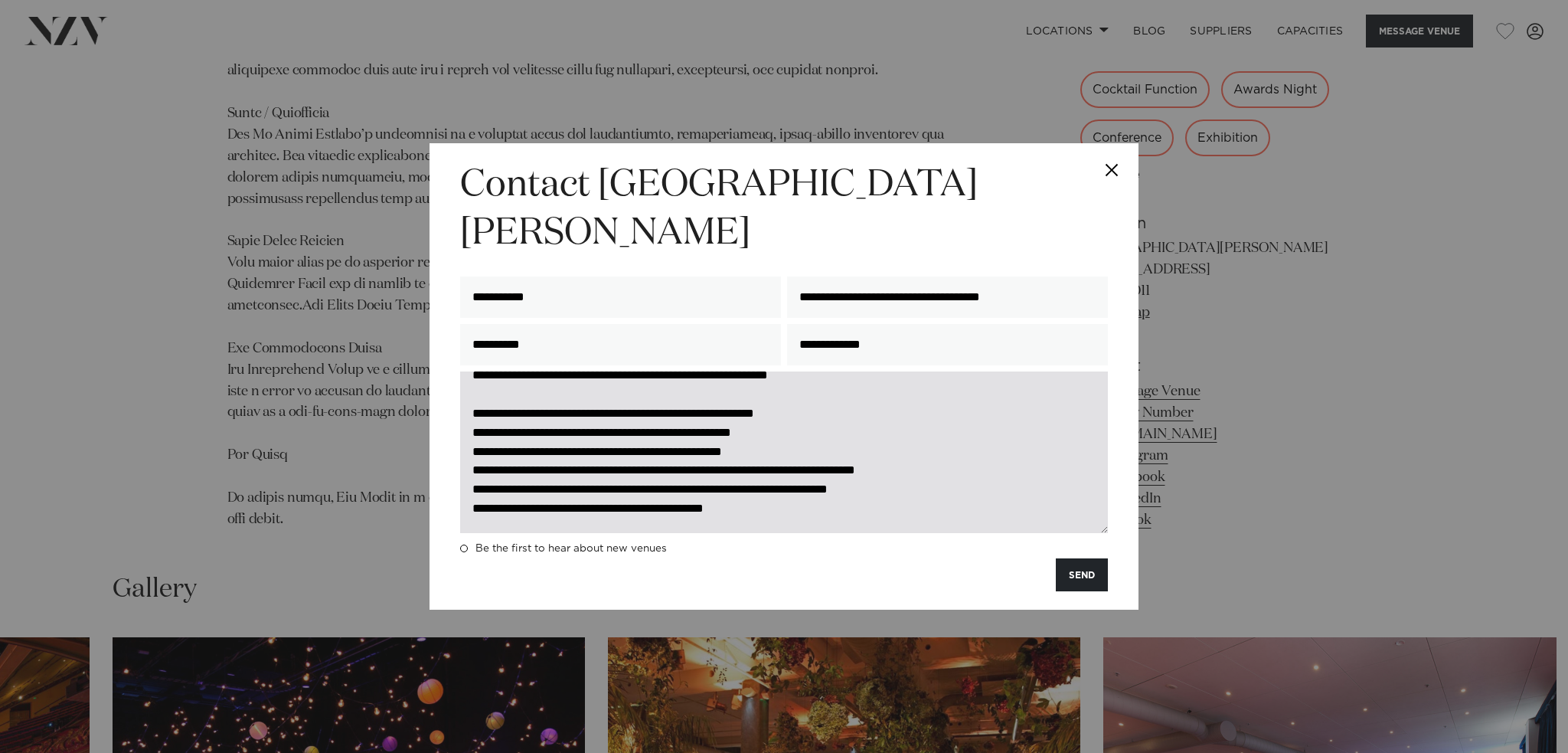
scroll to position [0, 0]
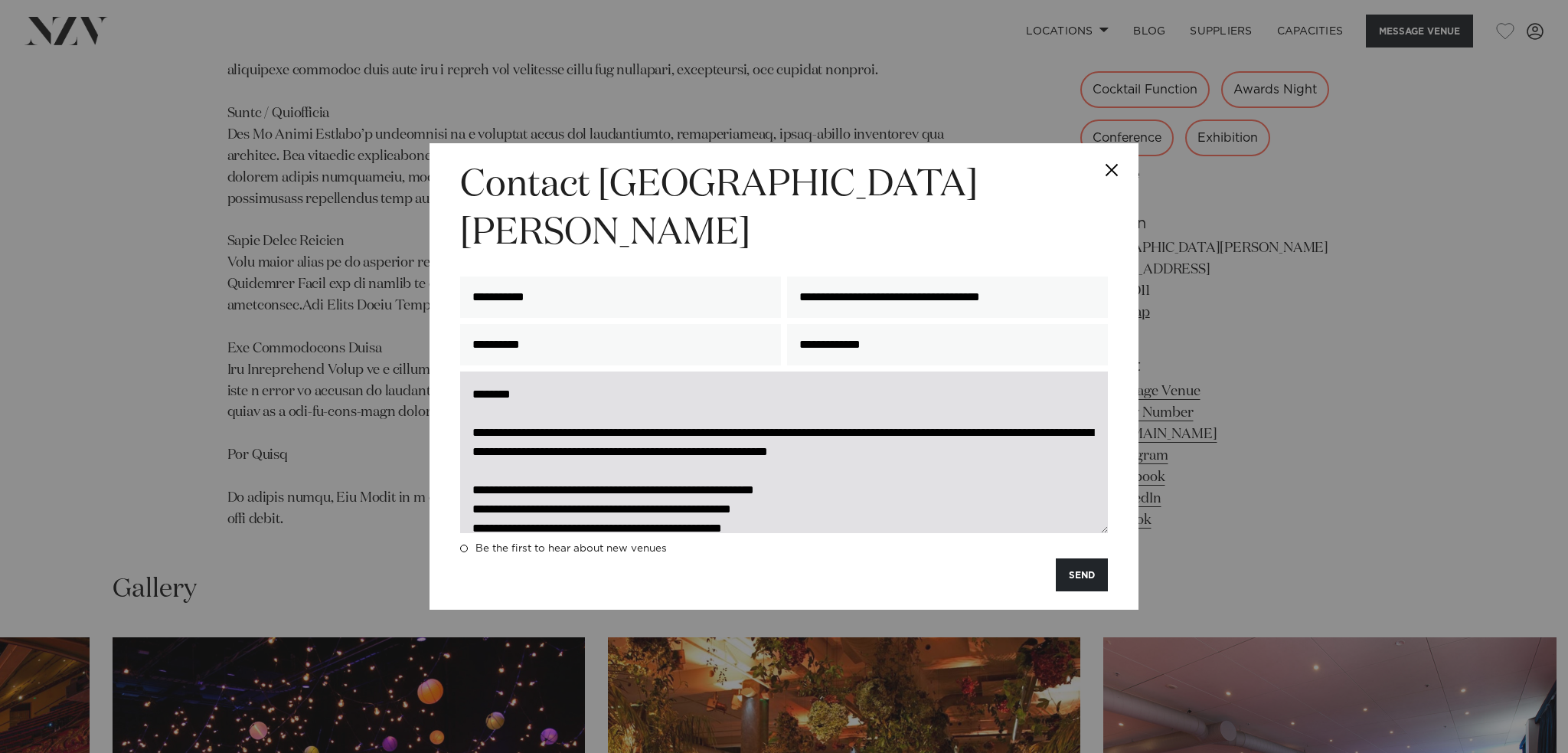
click at [785, 410] on textarea "**********" at bounding box center [784, 452] width 648 height 161
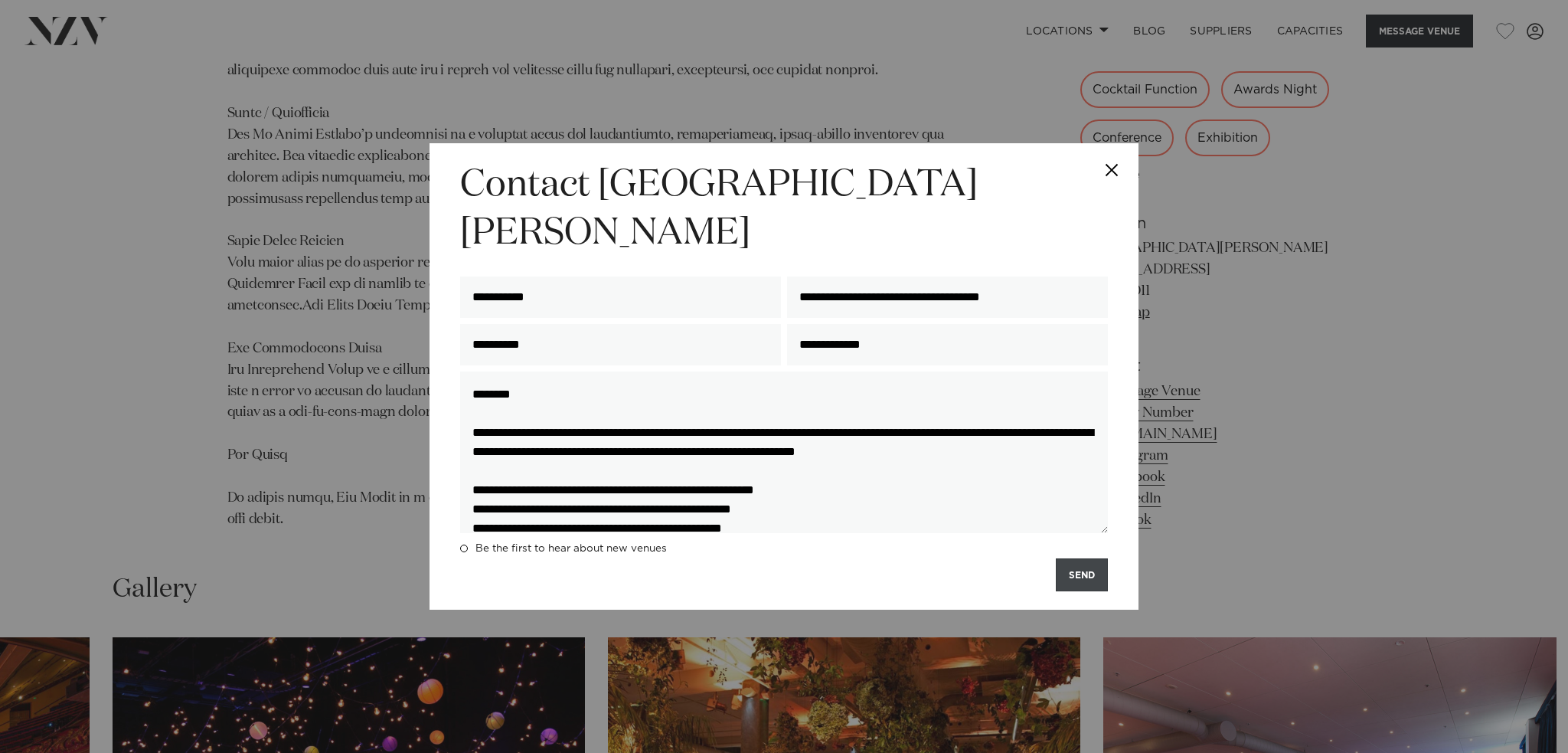
type textarea "**********"
click at [1071, 558] on button "SEND" at bounding box center [1081, 575] width 52 height 33
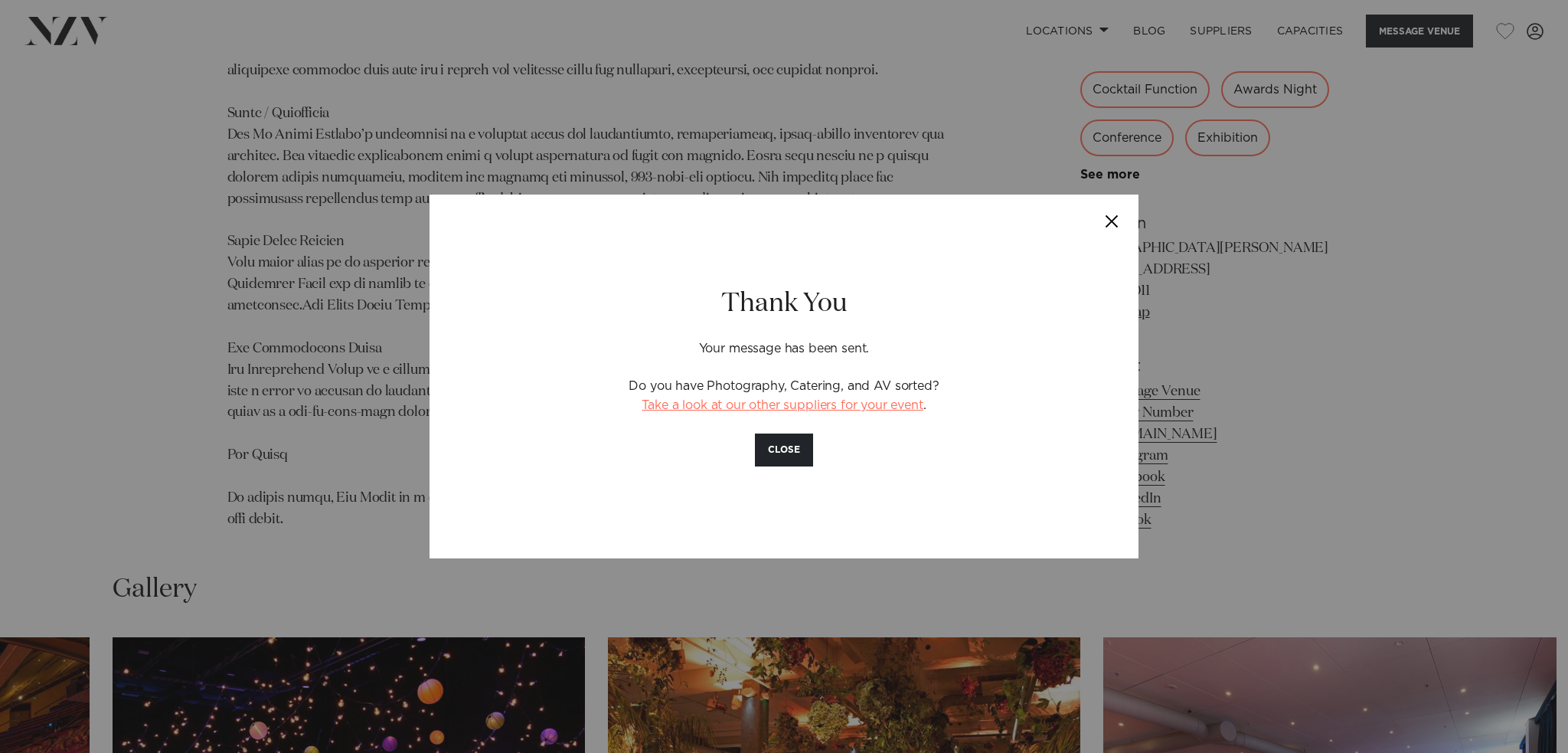
click at [818, 403] on link "Take a look at our other suppliers for your event" at bounding box center [782, 405] width 281 height 12
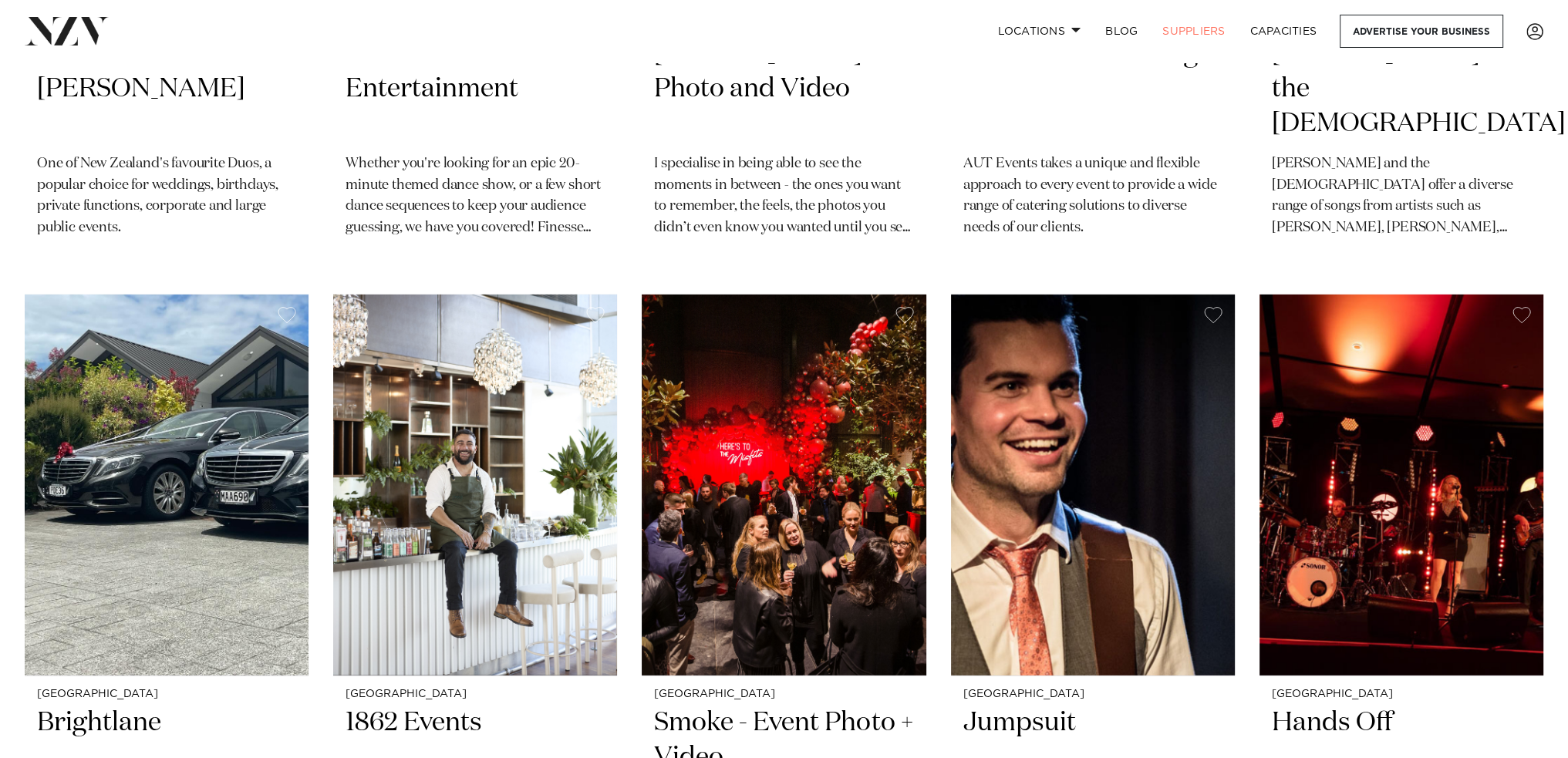
scroll to position [6090, 0]
